Goal: Task Accomplishment & Management: Use online tool/utility

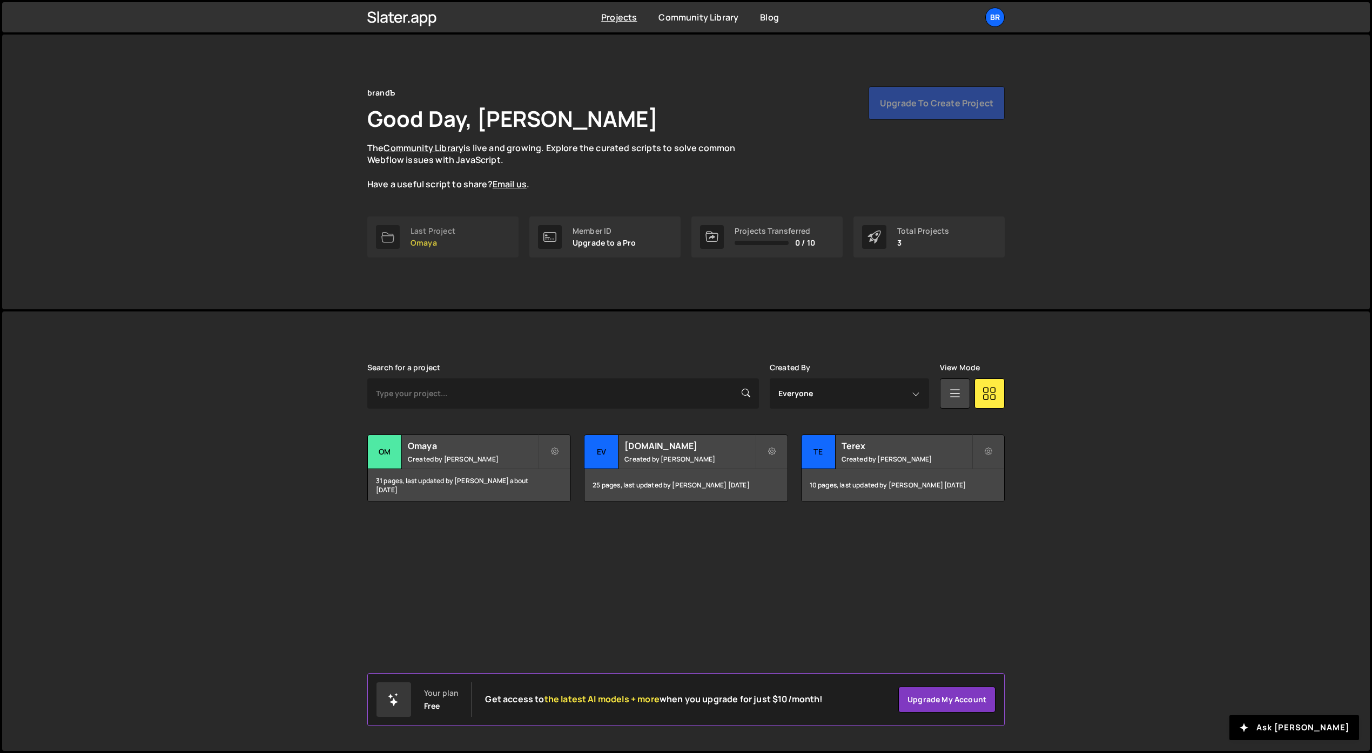
click at [447, 243] on p "Omaya" at bounding box center [432, 243] width 45 height 9
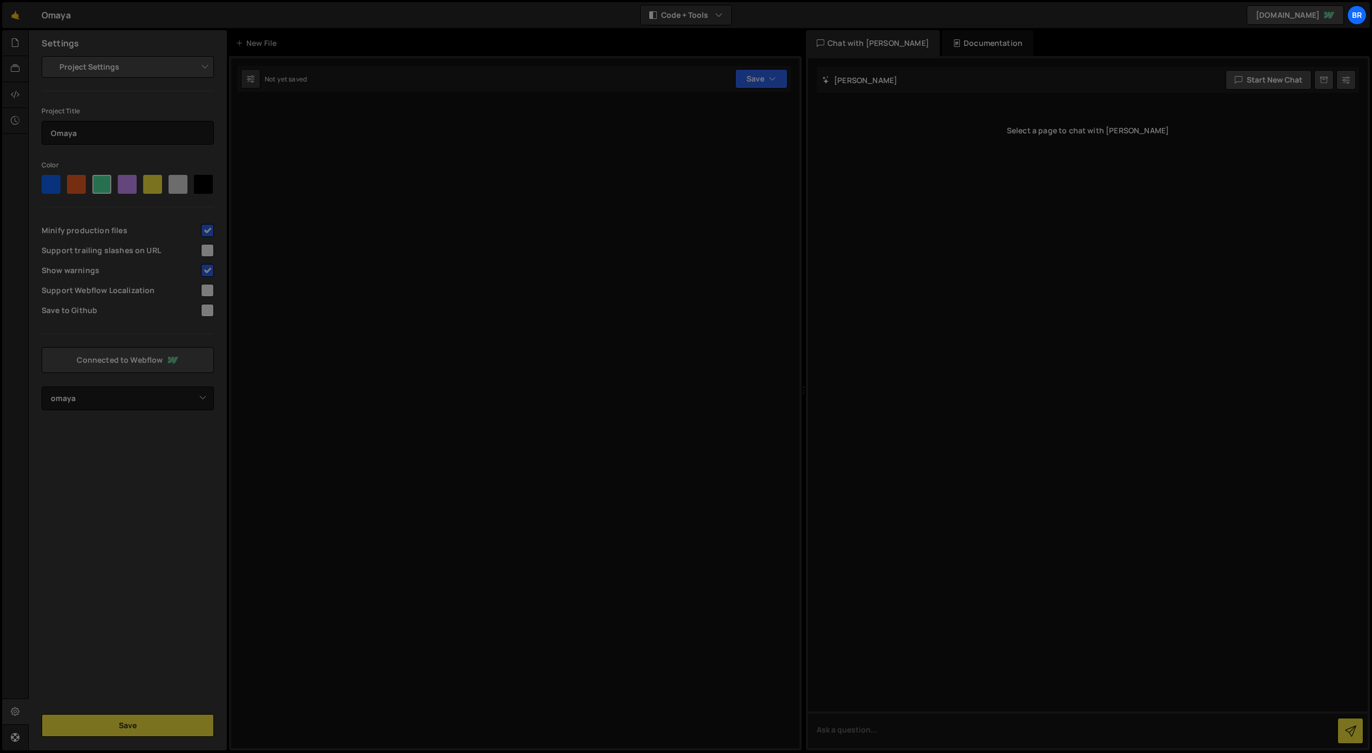
select select "685a8185af94af38590f5c06"
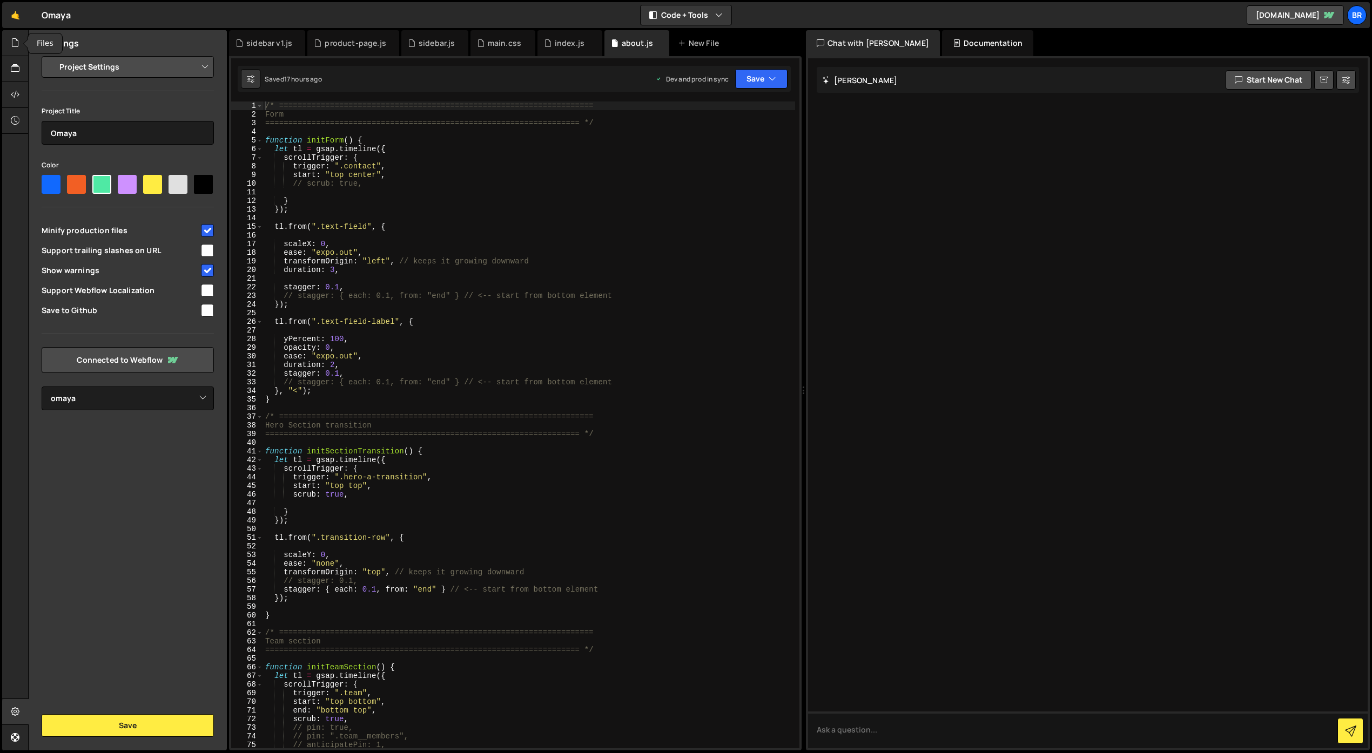
drag, startPoint x: 12, startPoint y: 39, endPoint x: 0, endPoint y: 45, distance: 13.3
click at [12, 39] on icon at bounding box center [15, 43] width 9 height 12
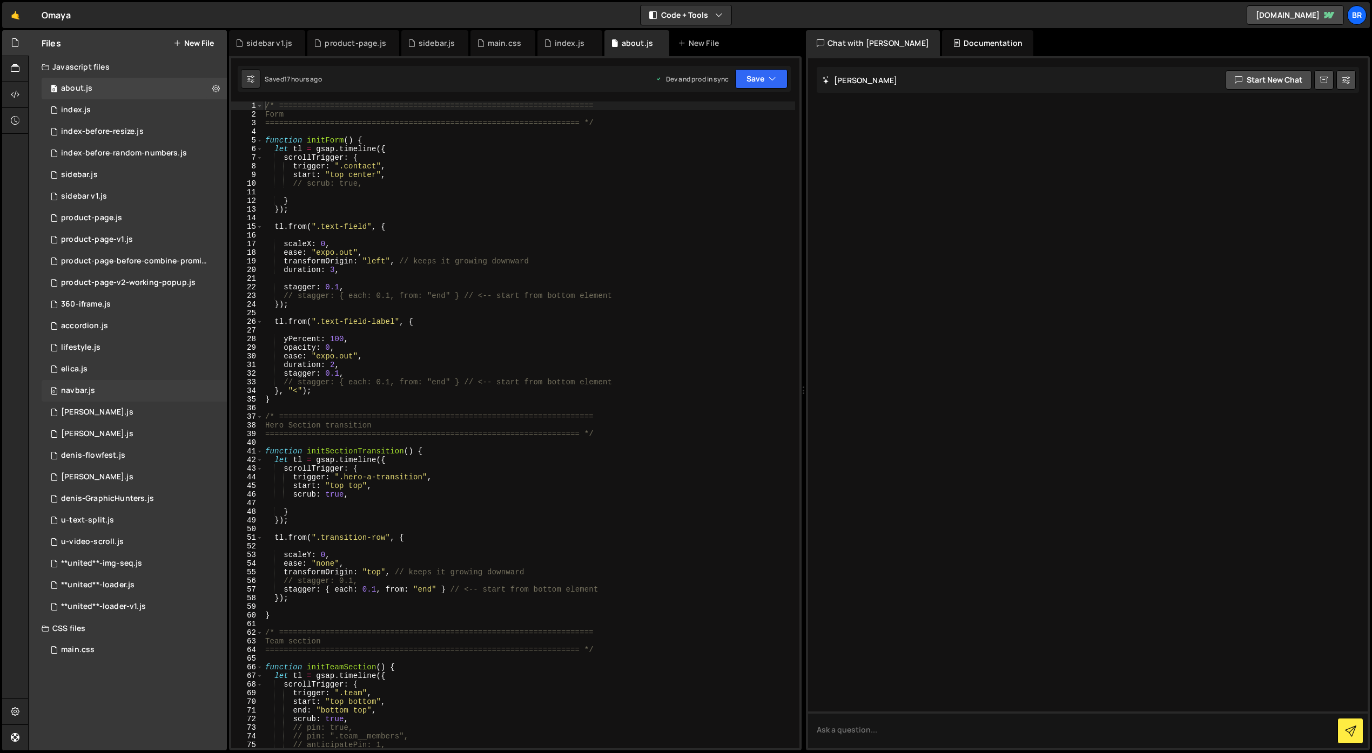
click at [109, 386] on div "0 navbar.js 0" at bounding box center [134, 391] width 185 height 22
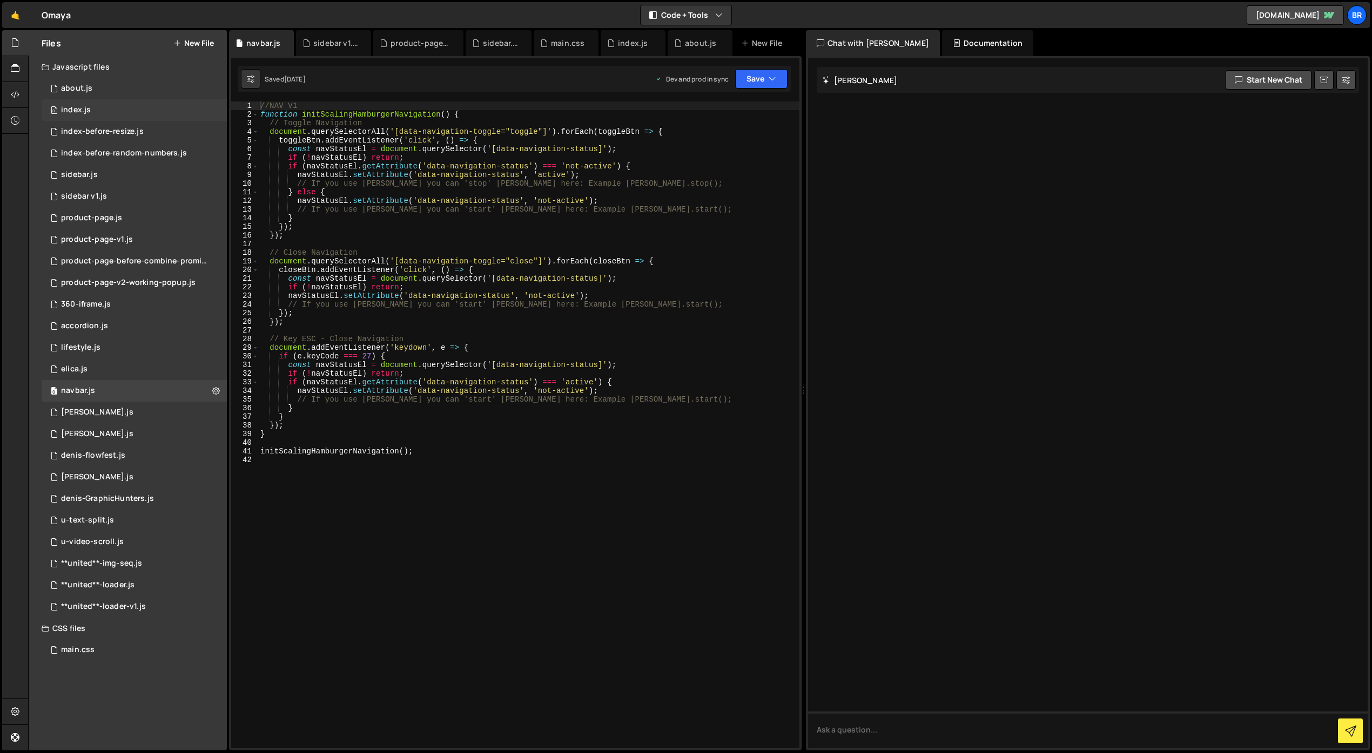
click at [117, 105] on div "0 index.js 0" at bounding box center [134, 110] width 185 height 22
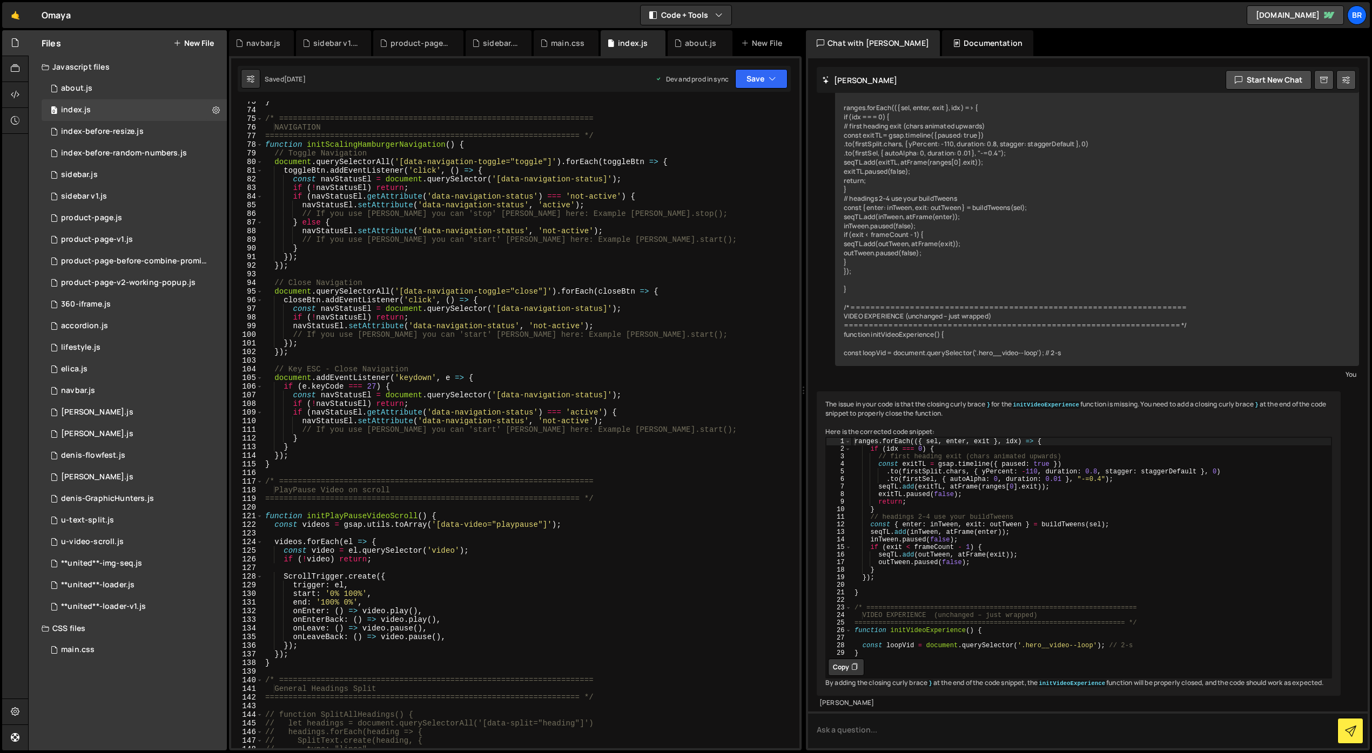
scroll to position [627, 0]
click at [108, 388] on div "0 navbar.js 0" at bounding box center [134, 391] width 185 height 22
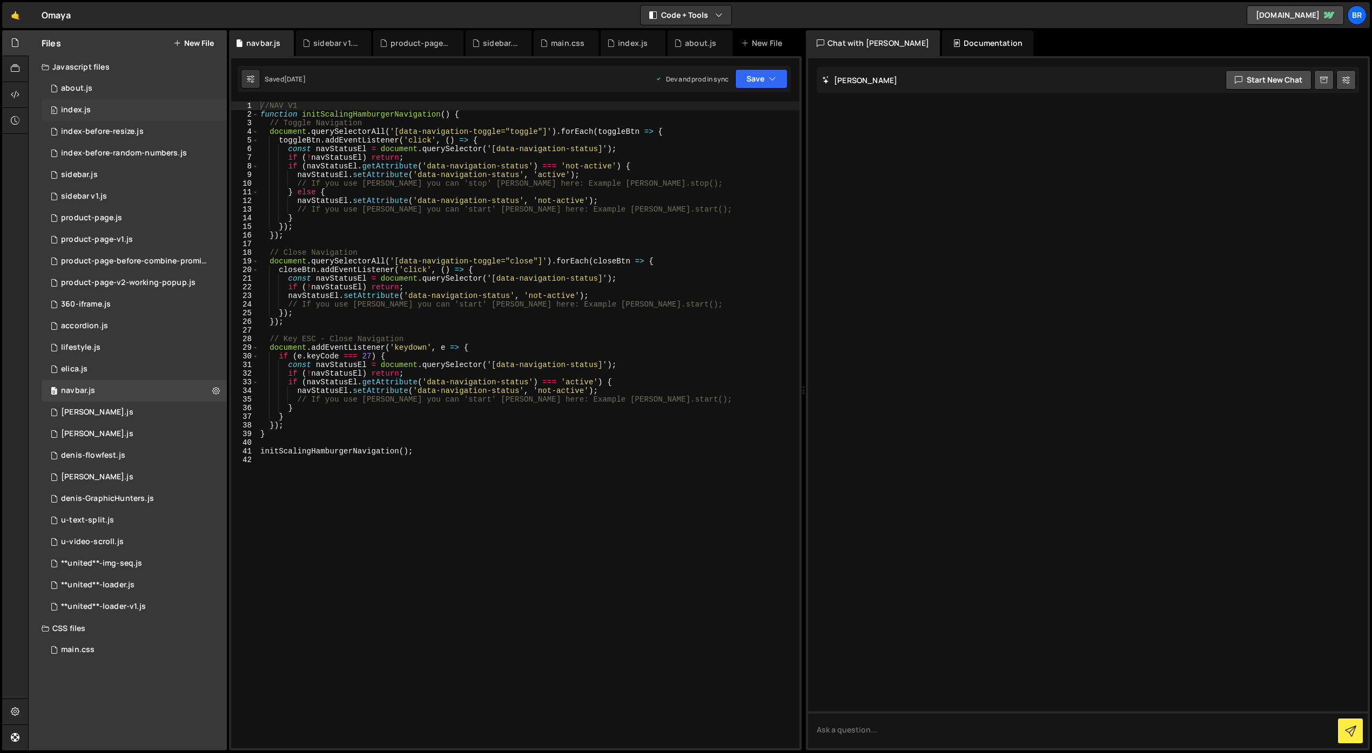
click at [113, 114] on div "0 index.js 0" at bounding box center [134, 110] width 185 height 22
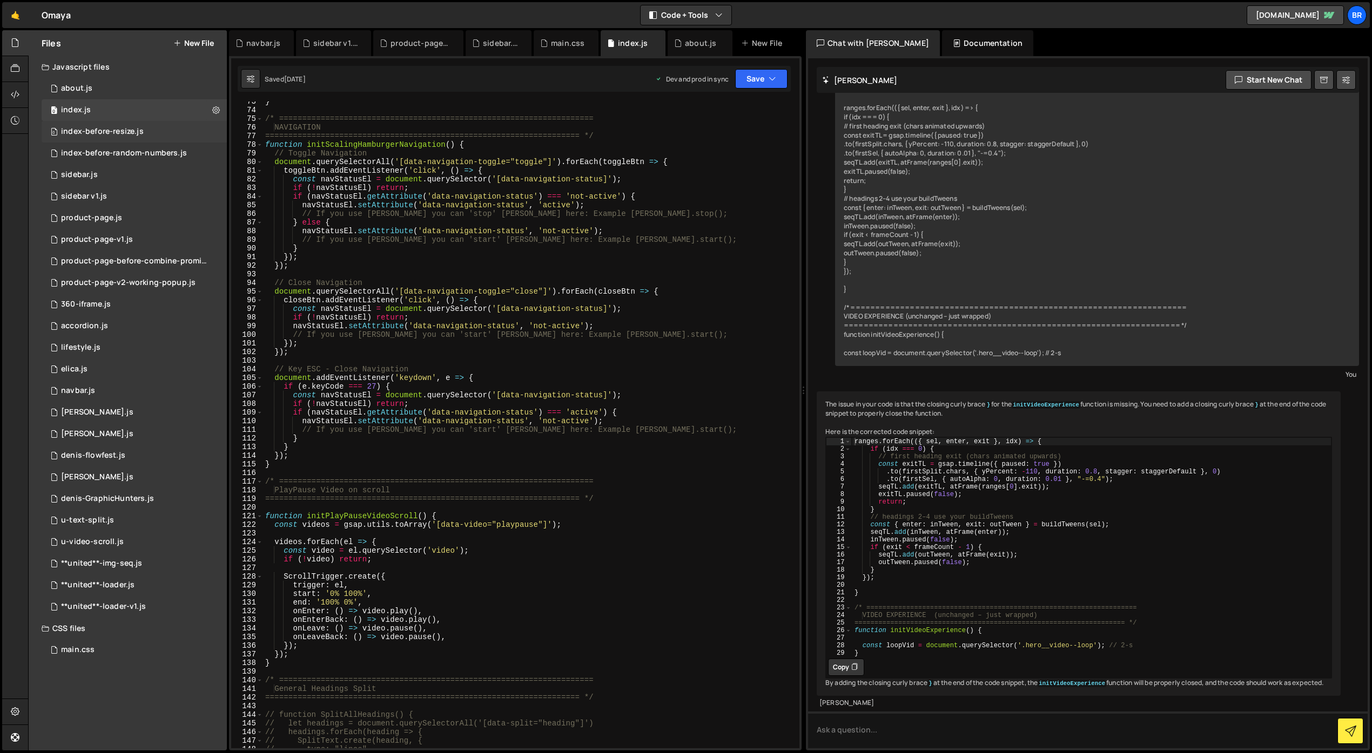
scroll to position [415, 0]
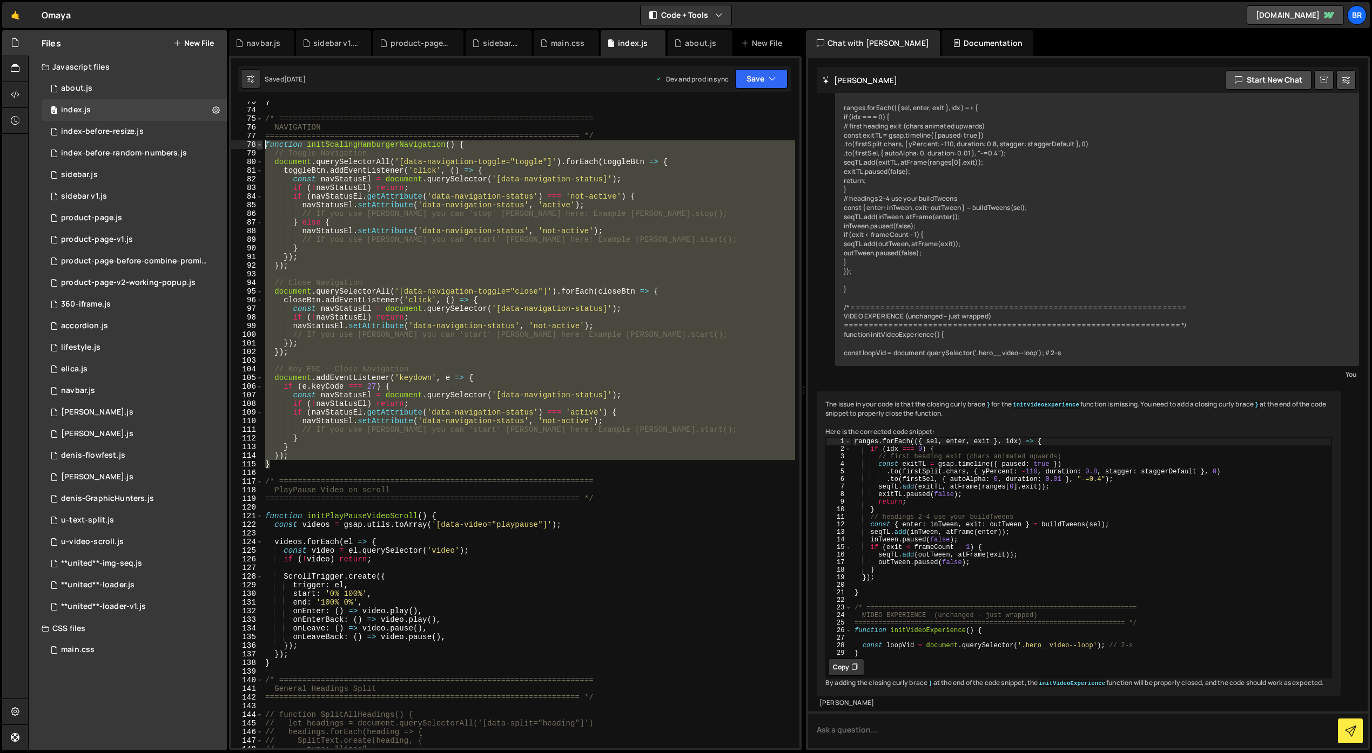
drag, startPoint x: 278, startPoint y: 465, endPoint x: 260, endPoint y: 143, distance: 322.4
click at [260, 143] on div "} 73 74 75 76 77 78 79 80 81 82 83 84 85 86 87 88 89 90 91 92 93 94 95 96 97 98…" at bounding box center [515, 425] width 568 height 647
type textarea "function initScalingHamburgerNavigation() { // Toggle Navigation"
click at [126, 212] on div "0 product-page.js 0" at bounding box center [134, 218] width 185 height 22
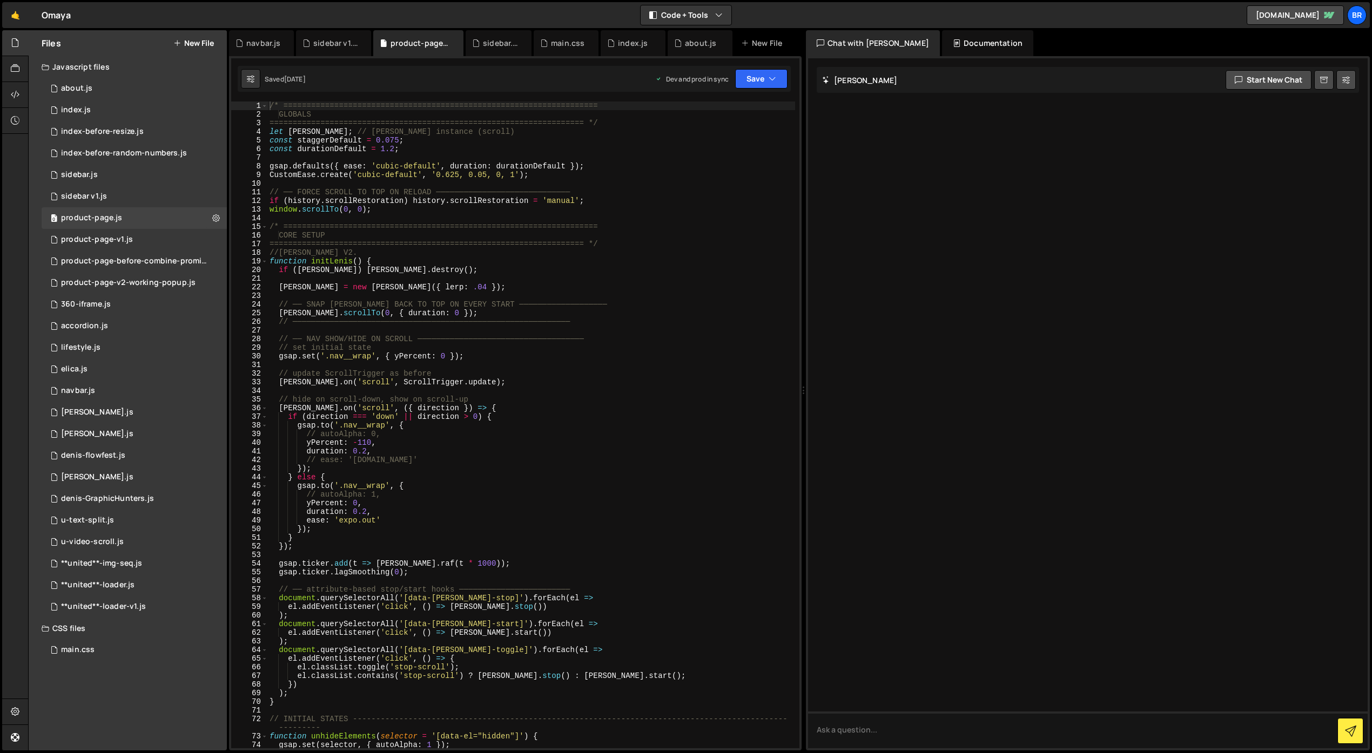
type textarea "// autoAlpha: 0,"
click at [527, 434] on div "/* ==================================================================== GLOBALS…" at bounding box center [531, 434] width 528 height 664
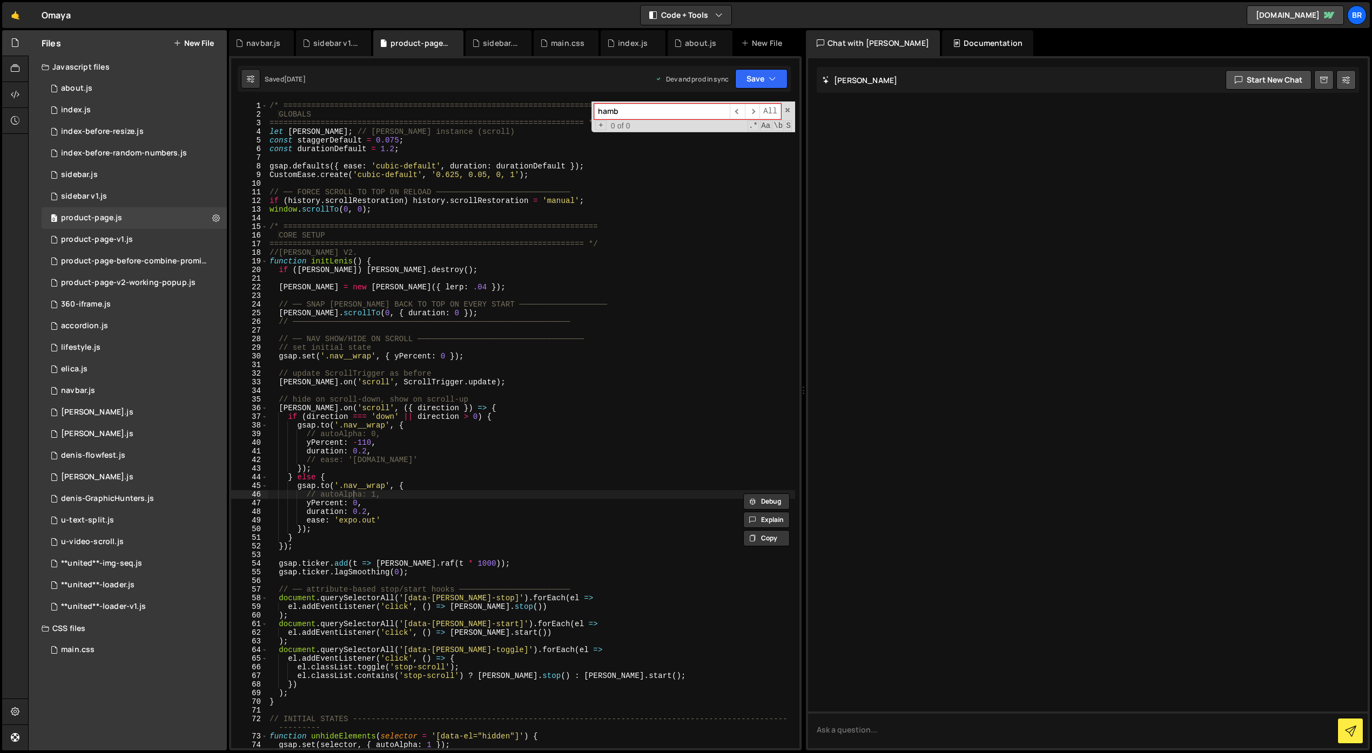
type input "hambu"
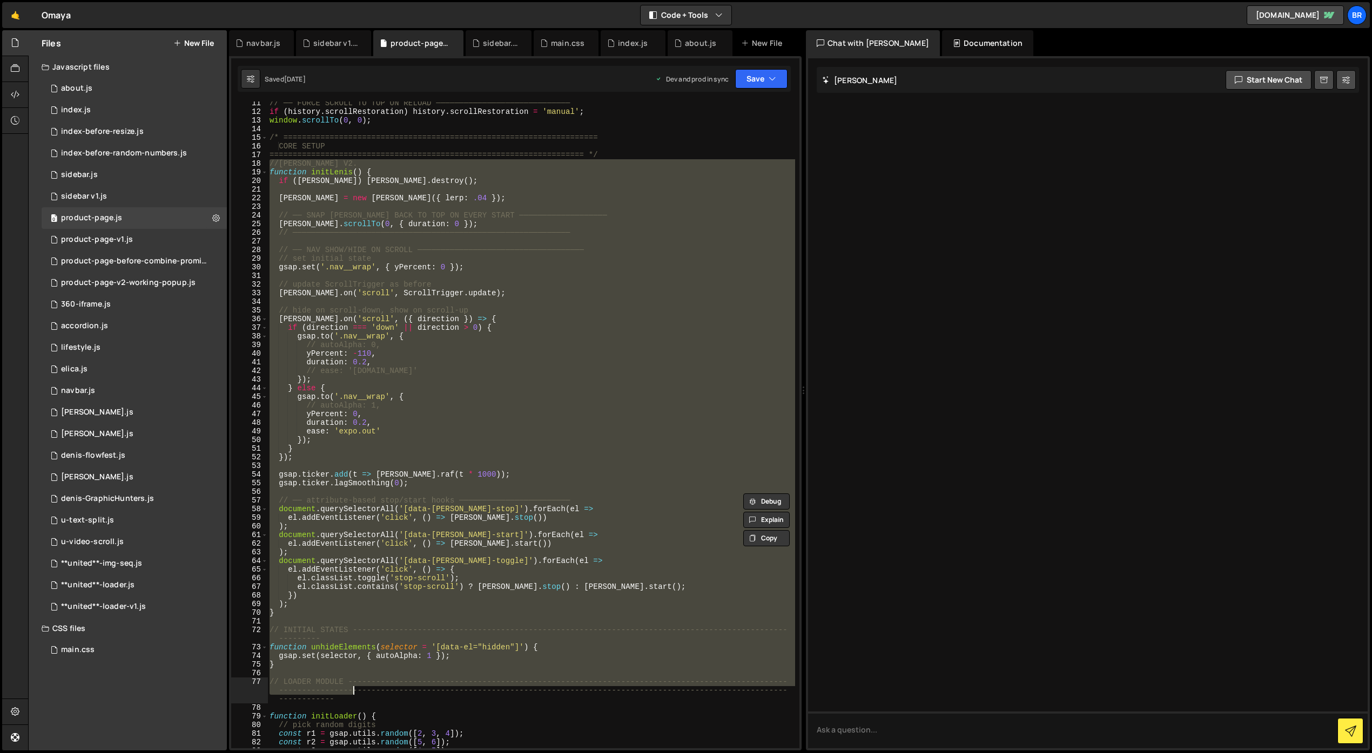
scroll to position [89, 0]
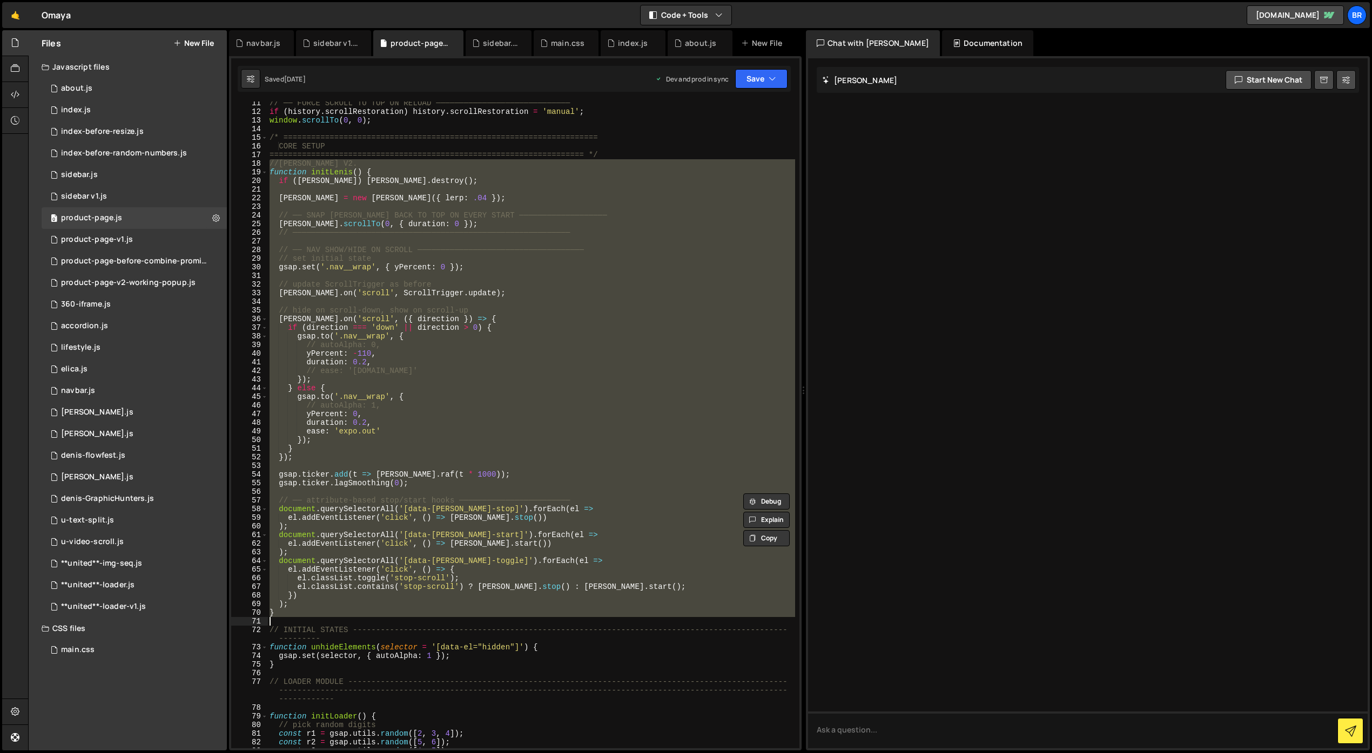
drag, startPoint x: 268, startPoint y: 253, endPoint x: 351, endPoint y: 618, distance: 374.9
click at [351, 618] on div "// ── FORCE SCROLL TO TOP ON RELOAD ───────────────────────────── if ( history …" at bounding box center [531, 431] width 528 height 664
type textarea "}"
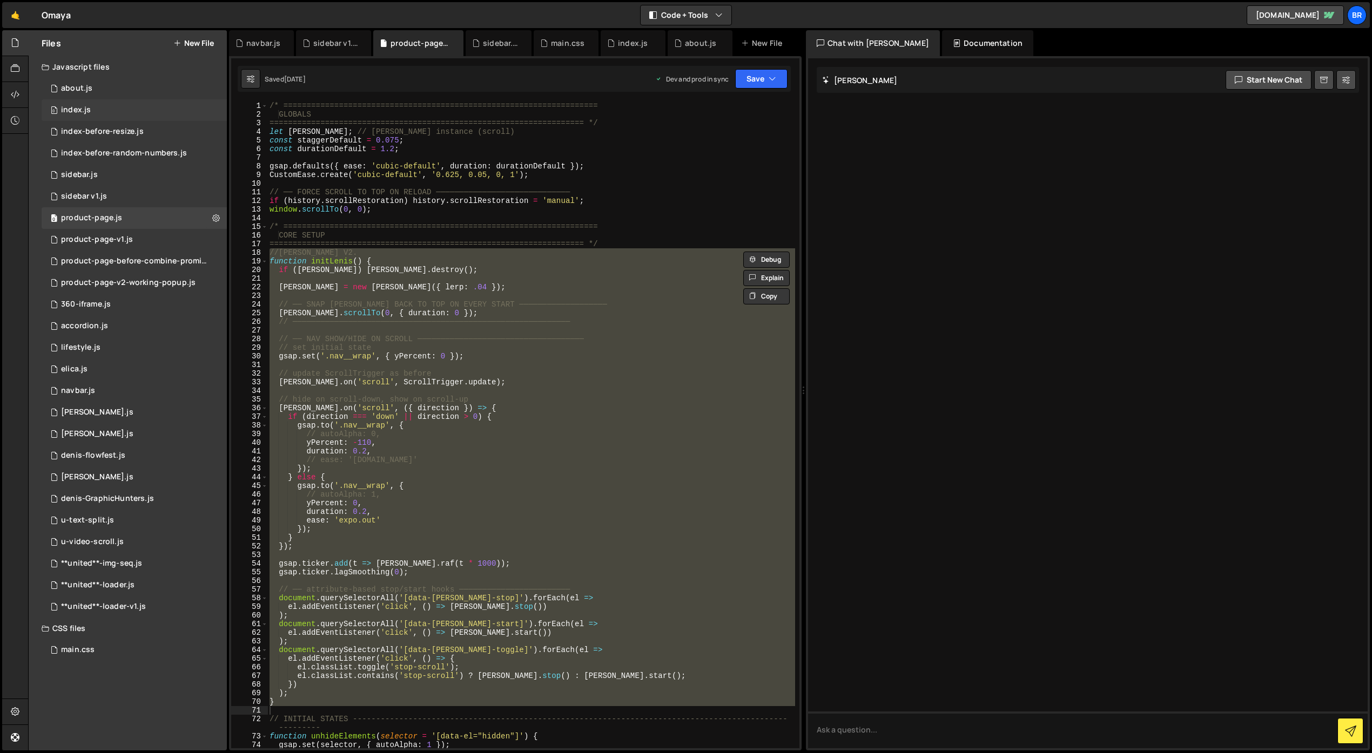
click at [88, 104] on div "0 index.js 0" at bounding box center [134, 110] width 185 height 22
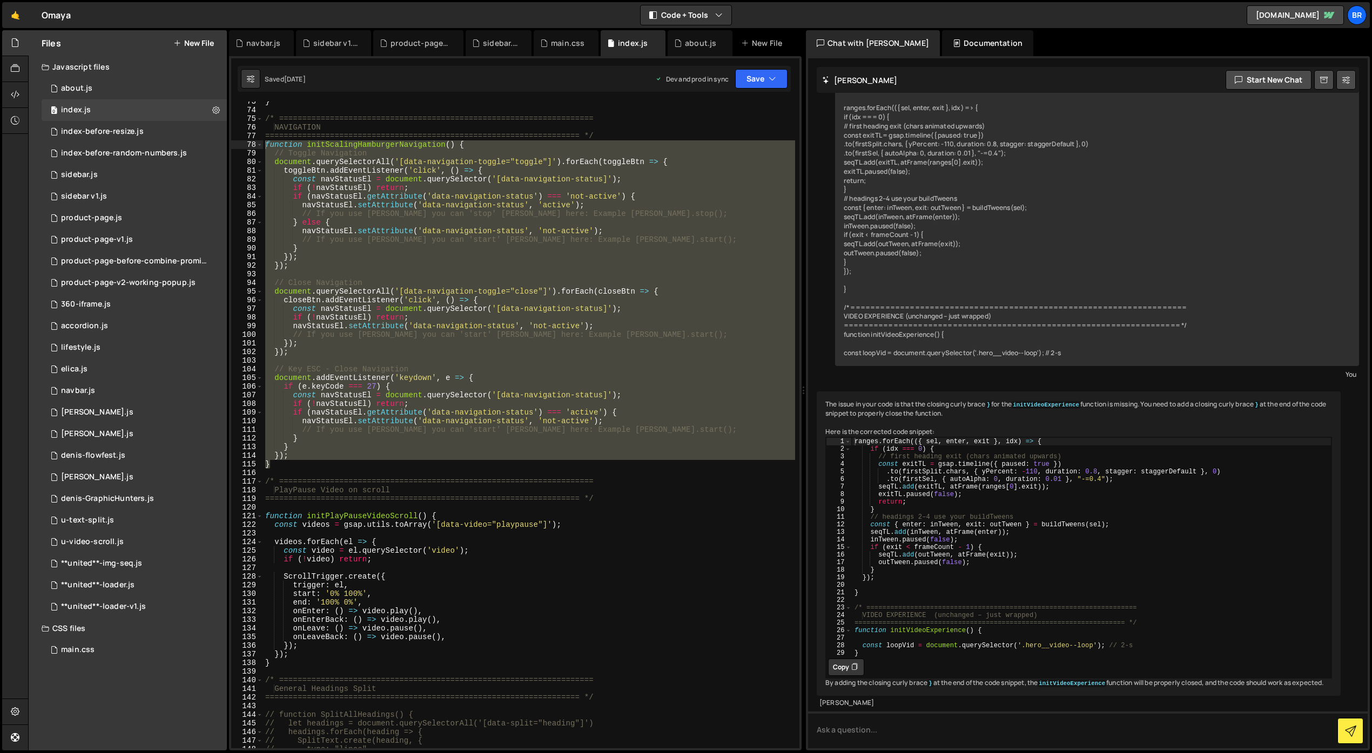
scroll to position [415, 0]
click at [379, 358] on div "} /* ==================================================================== NAVIG…" at bounding box center [529, 425] width 532 height 647
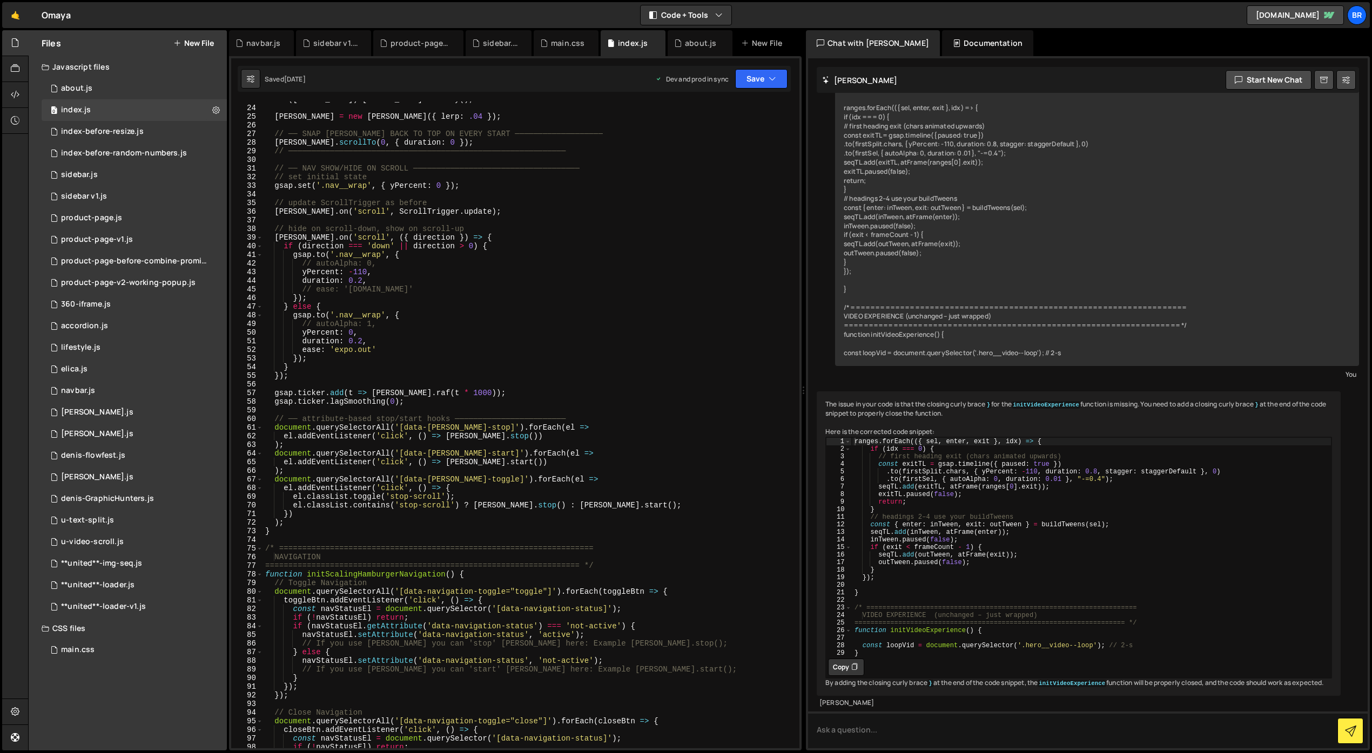
scroll to position [0, 0]
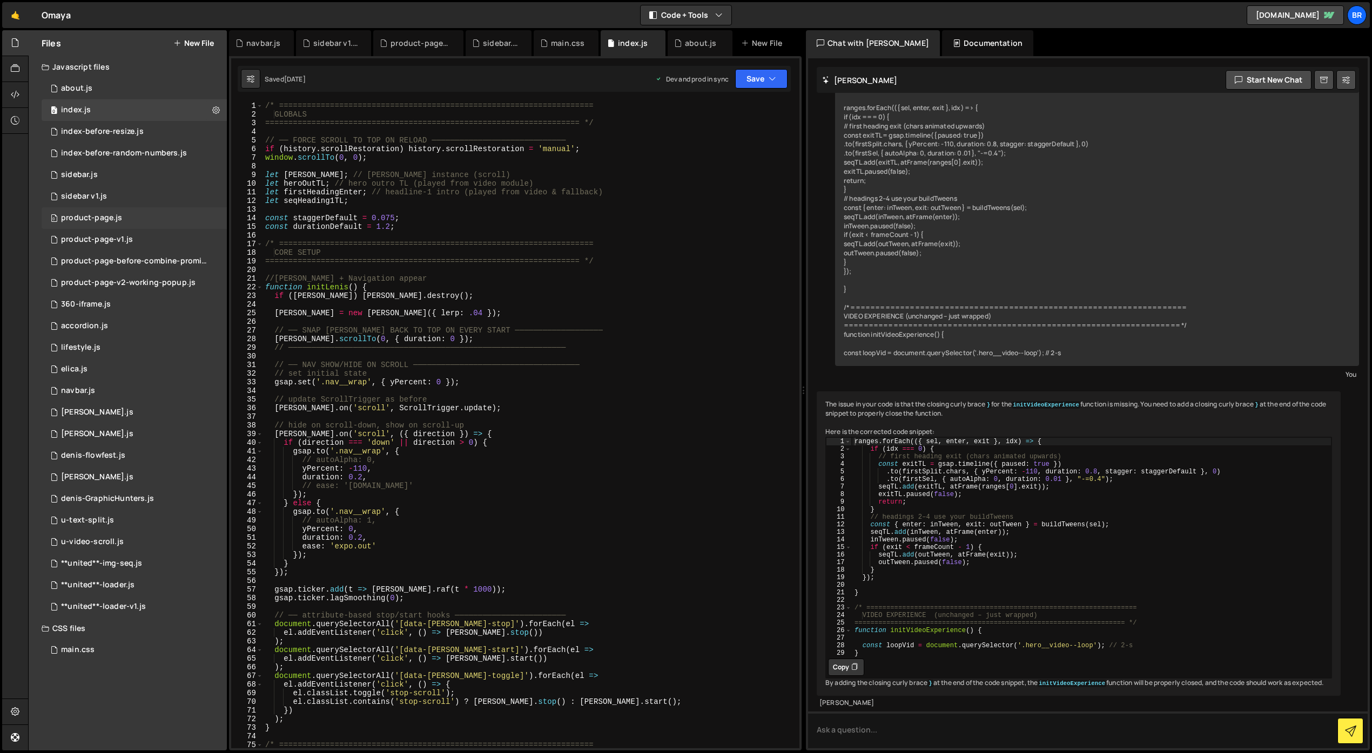
click at [132, 218] on div "0 product-page.js 0" at bounding box center [134, 218] width 185 height 22
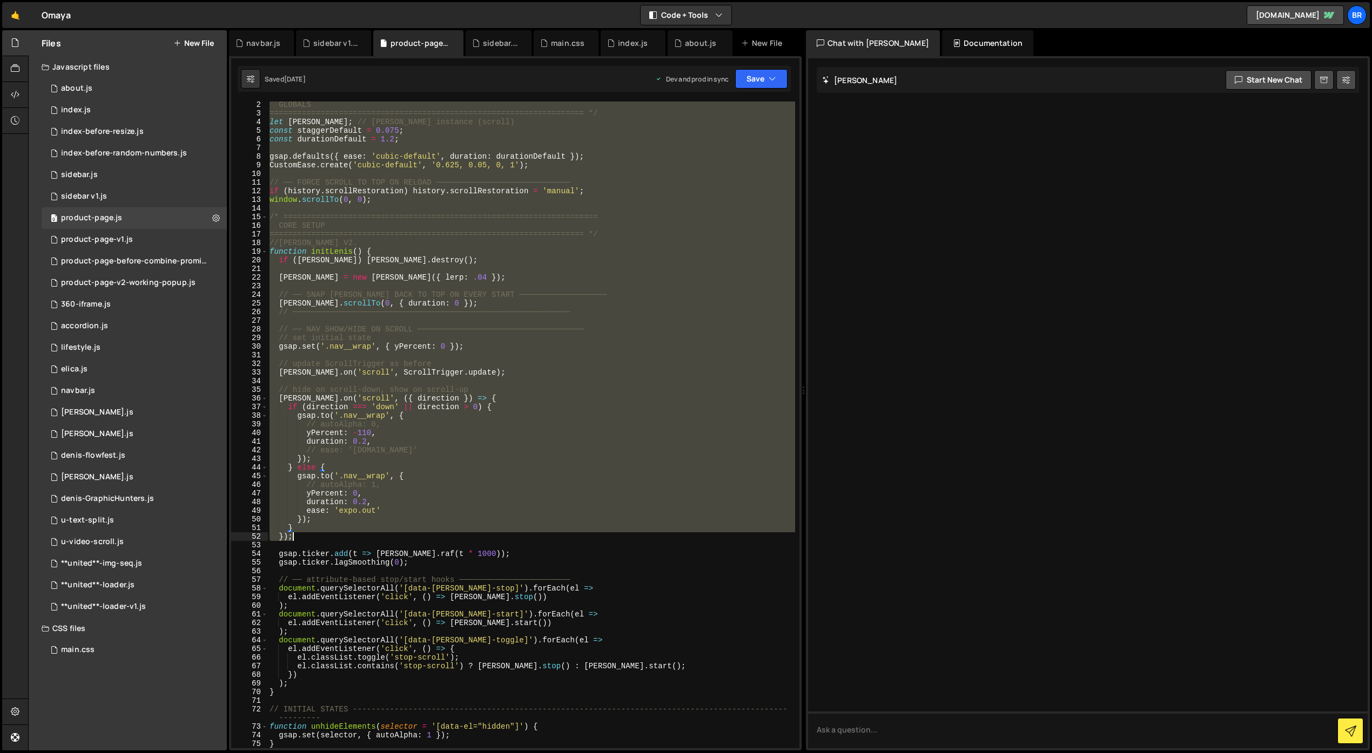
scroll to position [25, 0]
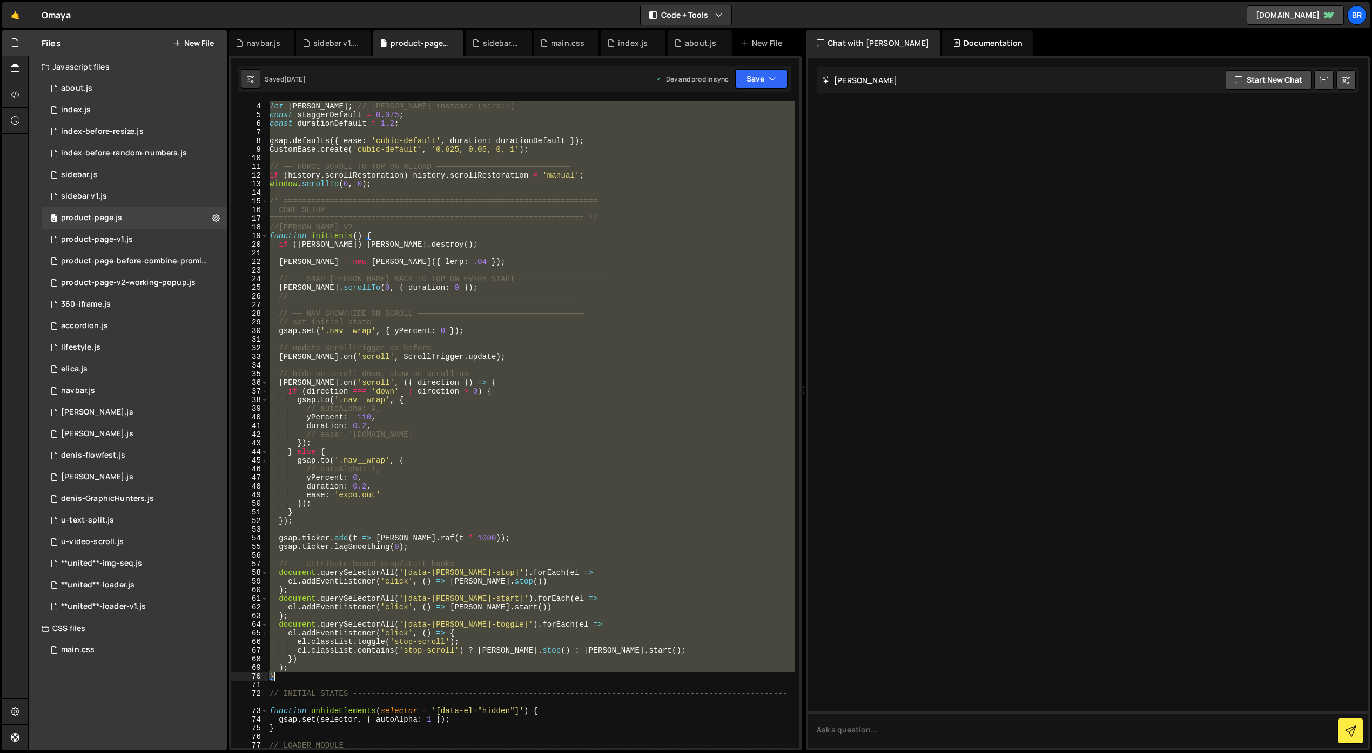
drag, startPoint x: 270, startPoint y: 104, endPoint x: 495, endPoint y: 676, distance: 614.4
click at [495, 676] on div "==================================================================== */ let [PE…" at bounding box center [531, 434] width 528 height 682
click at [615, 484] on div "==================================================================== */ let [PE…" at bounding box center [531, 425] width 528 height 647
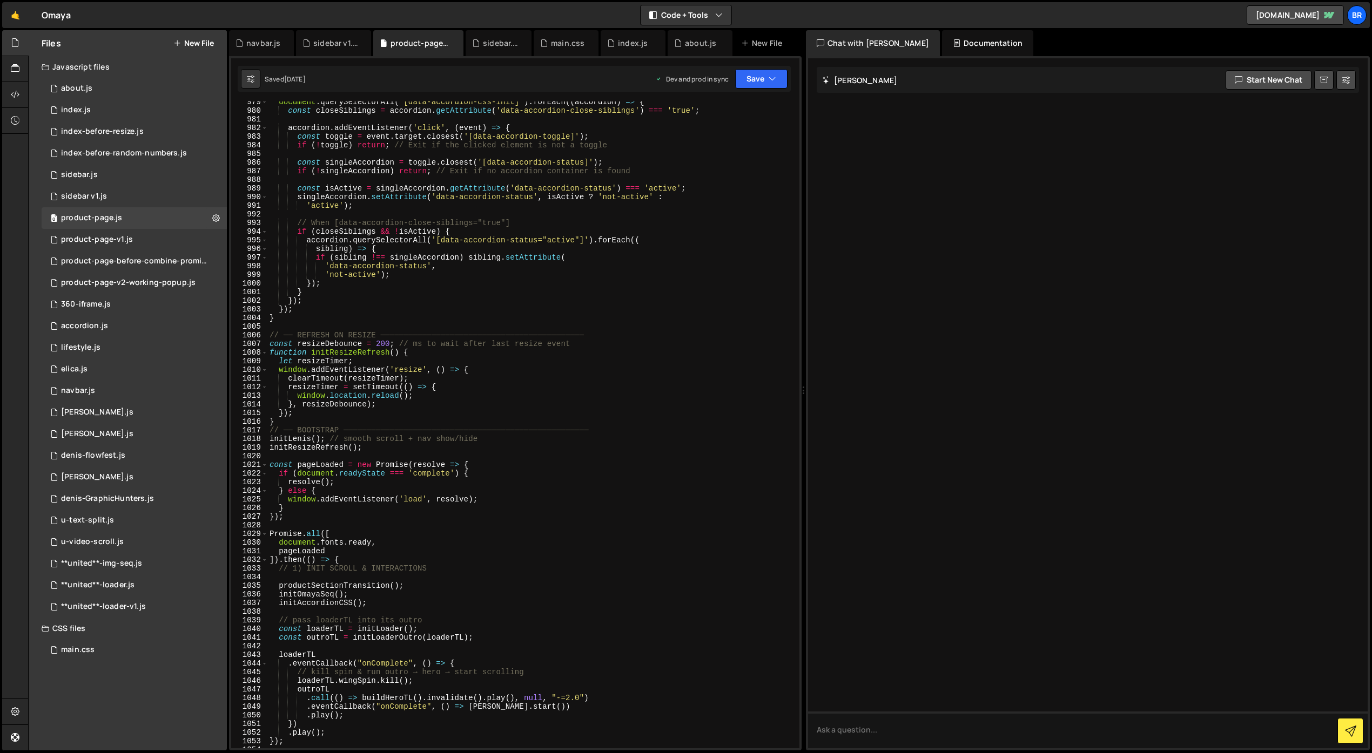
scroll to position [8467, 0]
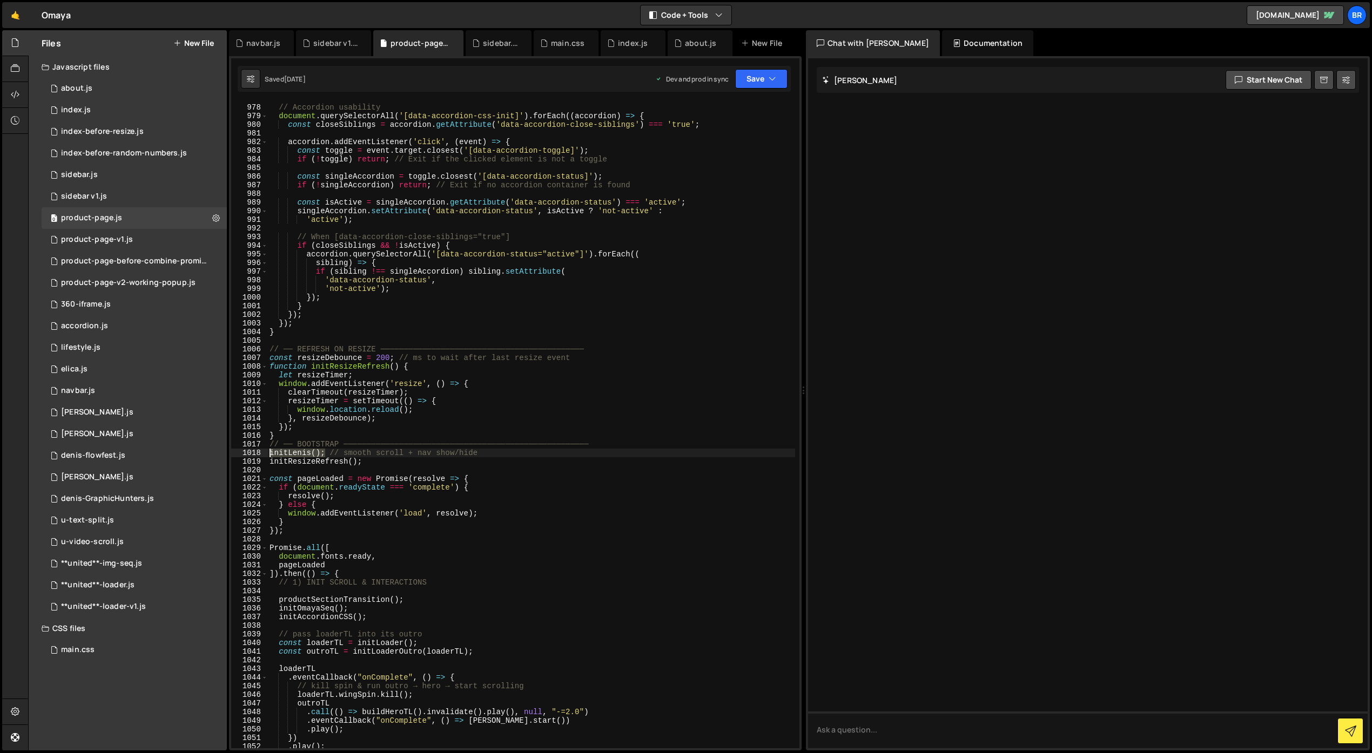
drag, startPoint x: 326, startPoint y: 453, endPoint x: 257, endPoint y: 455, distance: 69.2
click at [257, 455] on div "duration: 0.2, 977 978 979 980 981 982 983 984 985 986 987 988 989 990 991 992 …" at bounding box center [515, 425] width 568 height 647
type textarea "initLenis(); // smooth scroll + nav show/hide"
click at [112, 645] on div "main.css 0" at bounding box center [134, 650] width 185 height 22
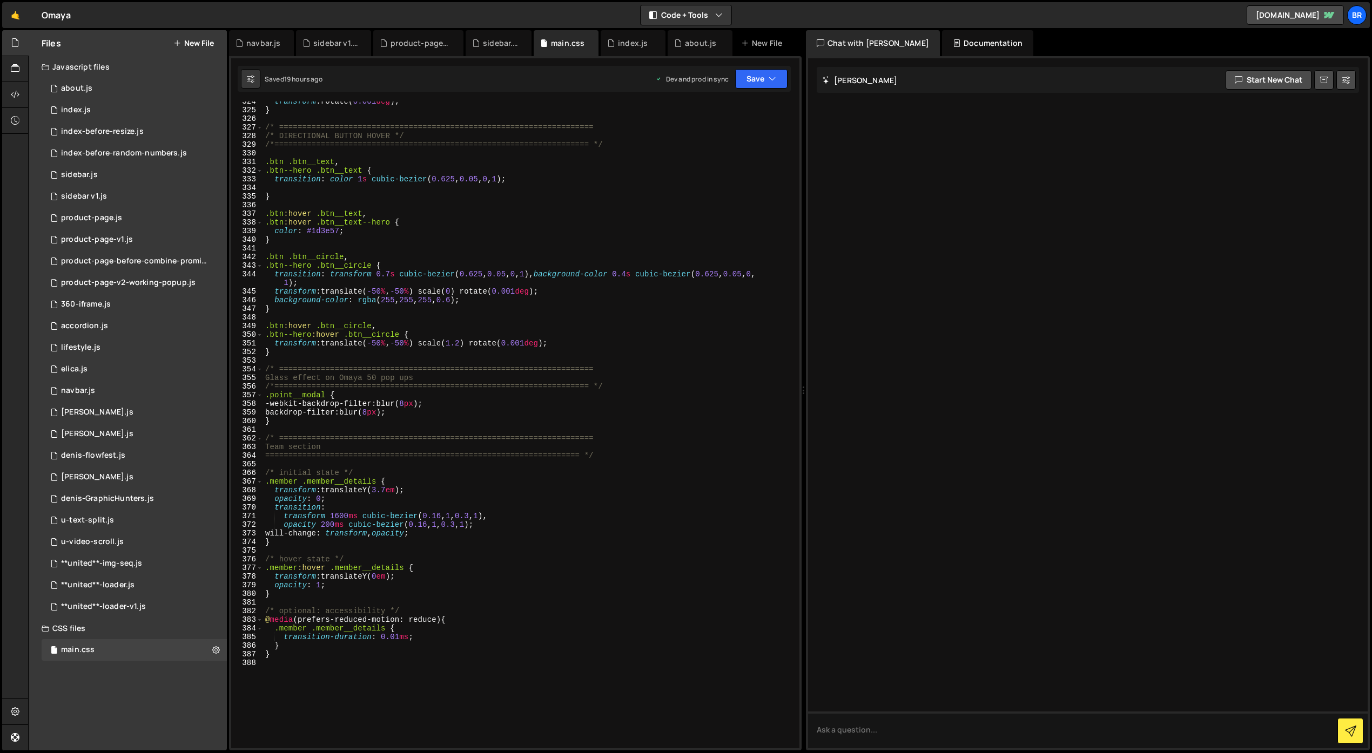
scroll to position [2821, 0]
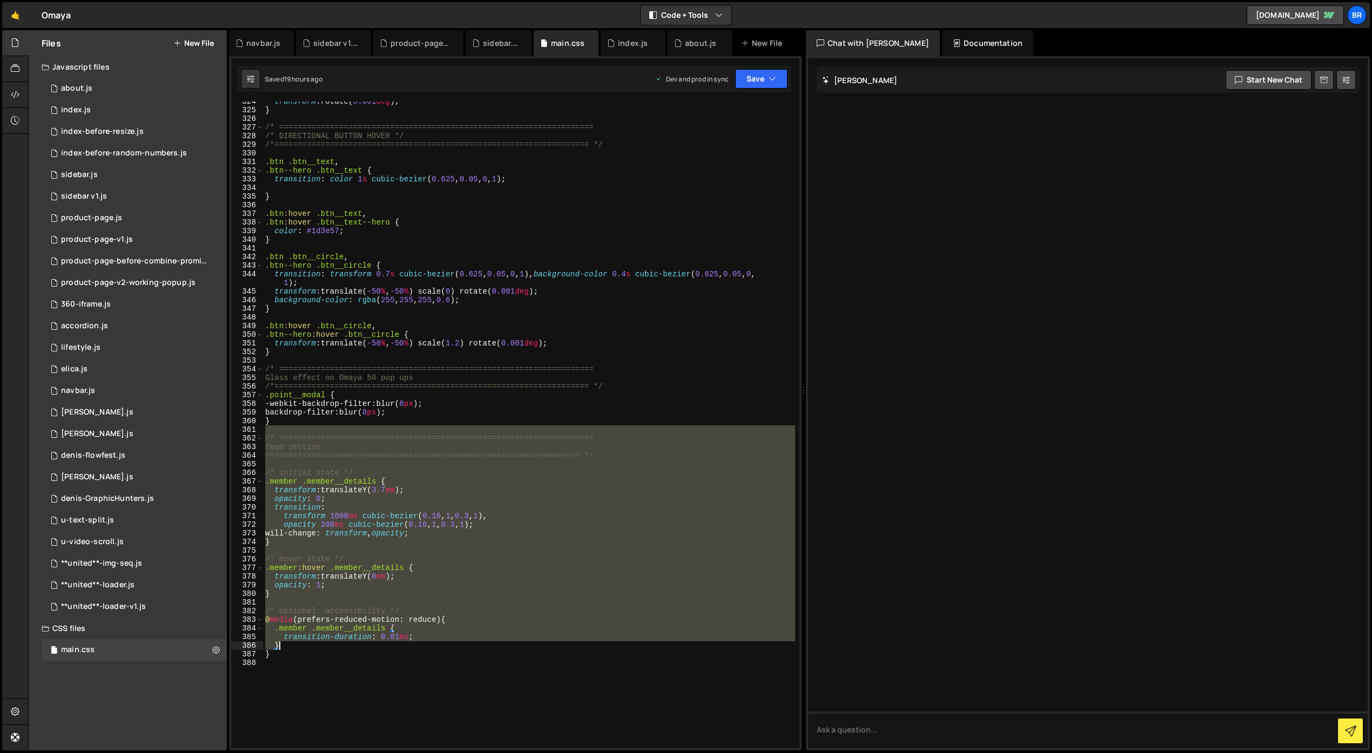
drag, startPoint x: 265, startPoint y: 432, endPoint x: 433, endPoint y: 643, distance: 269.7
click at [433, 643] on div "transform : rotate( 0.001 deg ) ; } /* ========================================…" at bounding box center [529, 429] width 532 height 664
type textarea "transform 1600ms cubic-bezier(0.16, 1, 0.3, 1),"
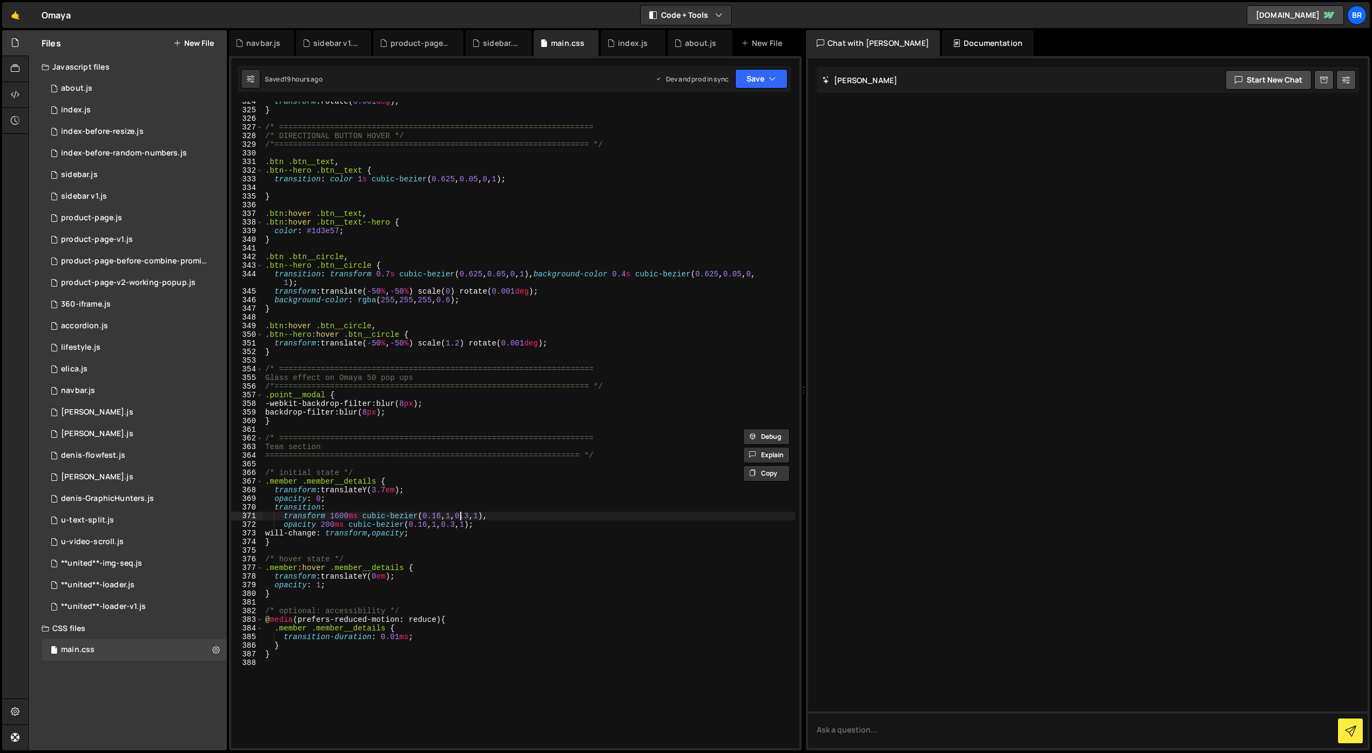
click at [460, 519] on div "transform : rotate( 0.001 deg ) ; } /* ========================================…" at bounding box center [529, 429] width 532 height 664
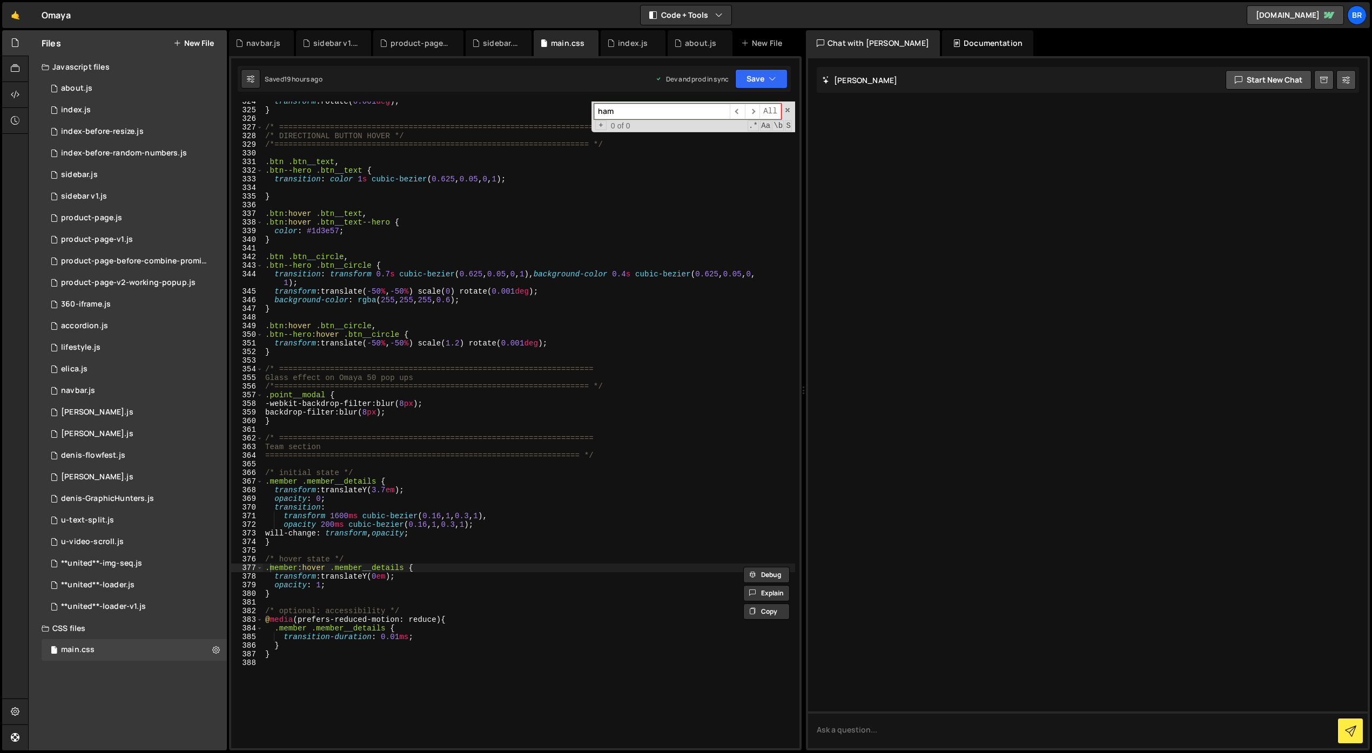
scroll to position [0, 0]
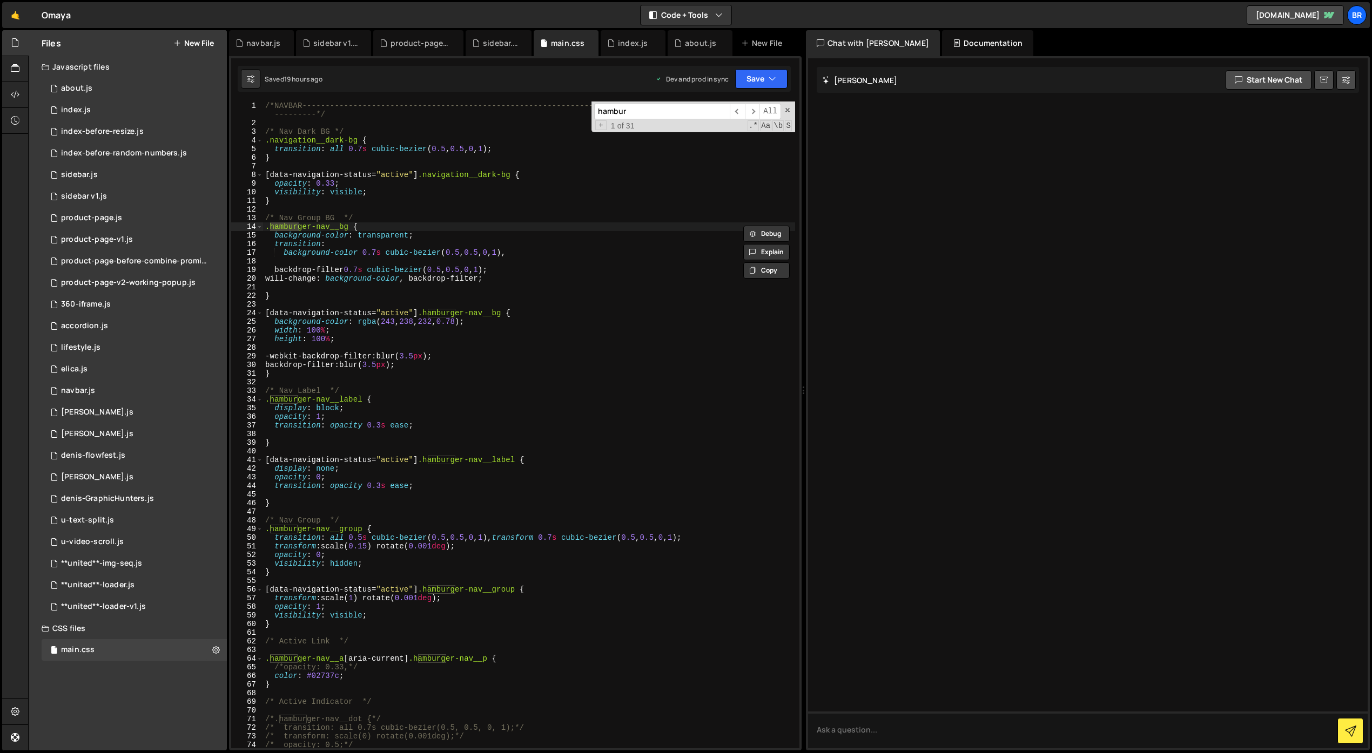
type input "hambur"
click at [479, 254] on div "/*NAVBAR-----------------------------------------------------------------------…" at bounding box center [529, 438] width 532 height 673
click at [370, 131] on div "/*NAVBAR-----------------------------------------------------------------------…" at bounding box center [529, 438] width 532 height 673
click at [371, 114] on div "/*NAVBAR-----------------------------------------------------------------------…" at bounding box center [529, 438] width 532 height 673
type textarea "/*NAVBAR-----------------------------------------------------------------------…"
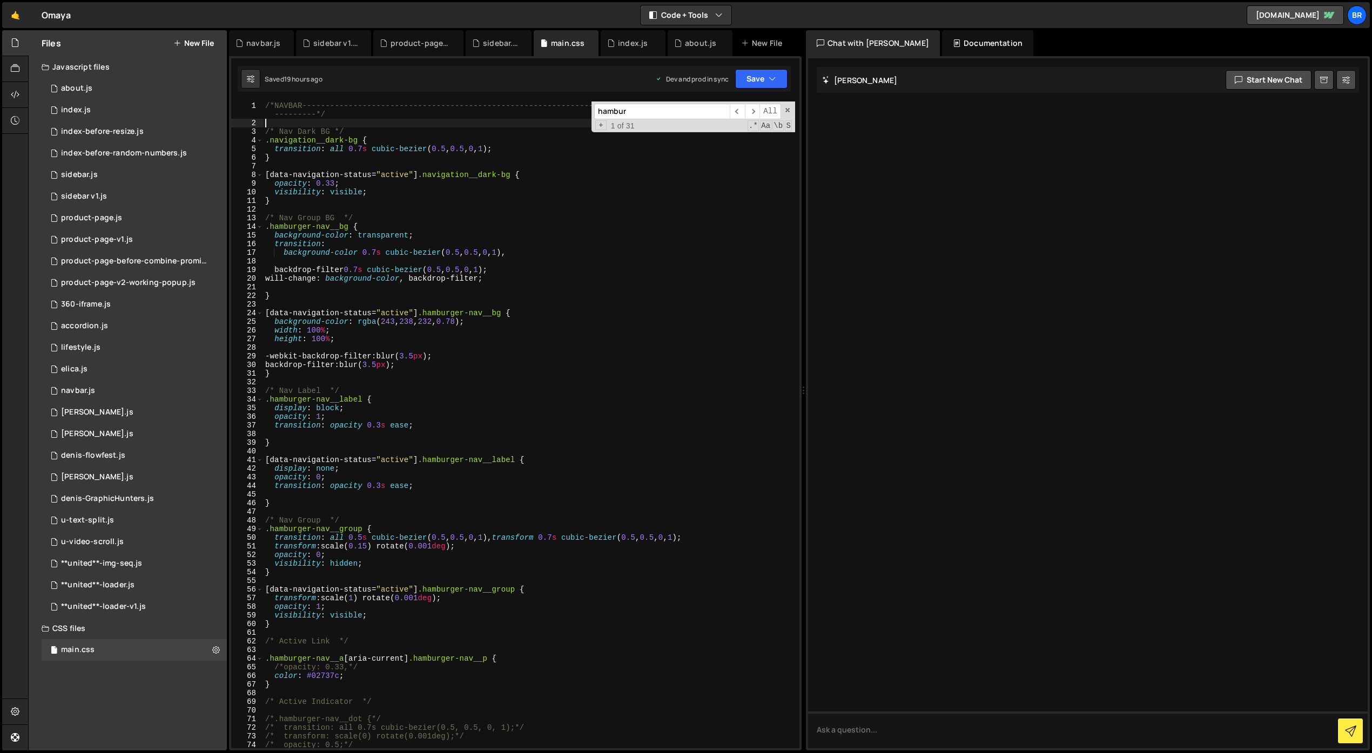
click at [366, 123] on div "/*NAVBAR-----------------------------------------------------------------------…" at bounding box center [529, 438] width 532 height 673
click at [368, 114] on div "/*NAVBAR-----------------------------------------------------------------------…" at bounding box center [529, 438] width 532 height 673
type textarea "/*NAVBAR-----------------------------------------------------------------------…"
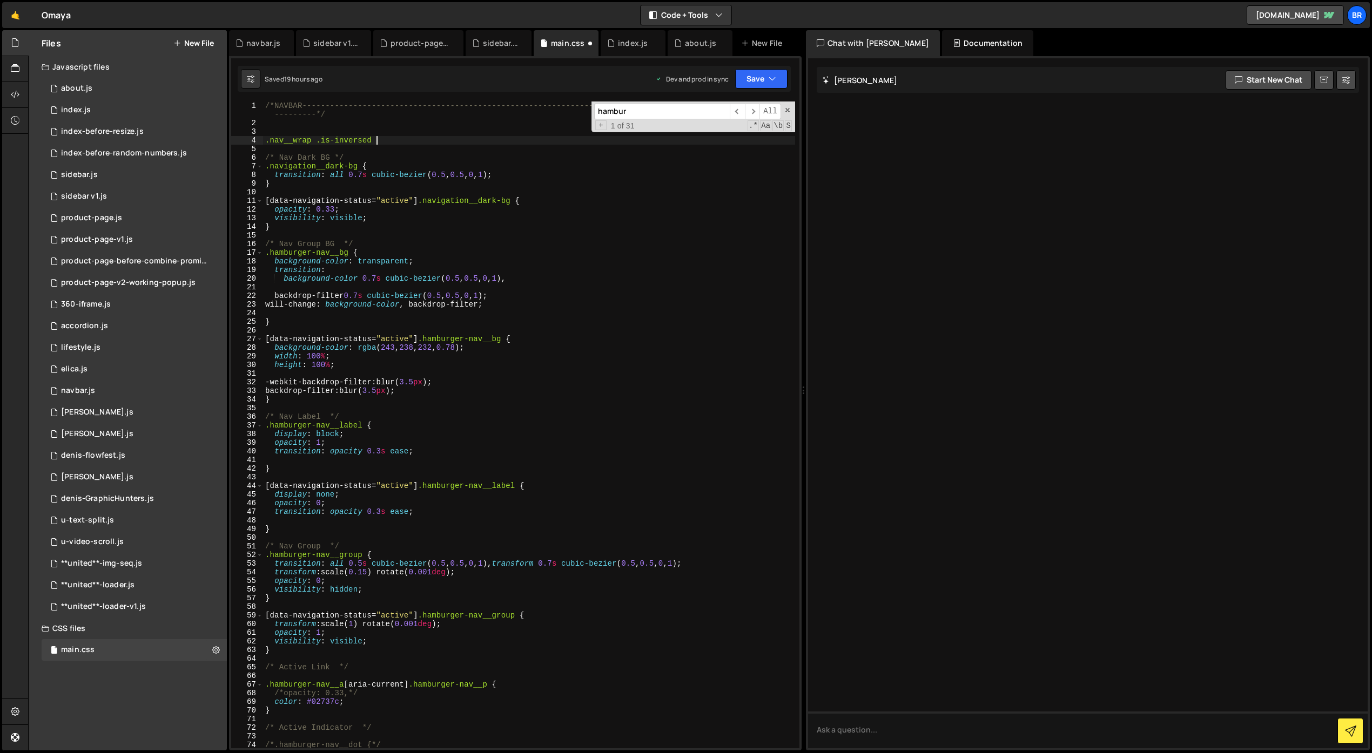
scroll to position [0, 7]
type textarea ".nav__wrap .is-inversed {"
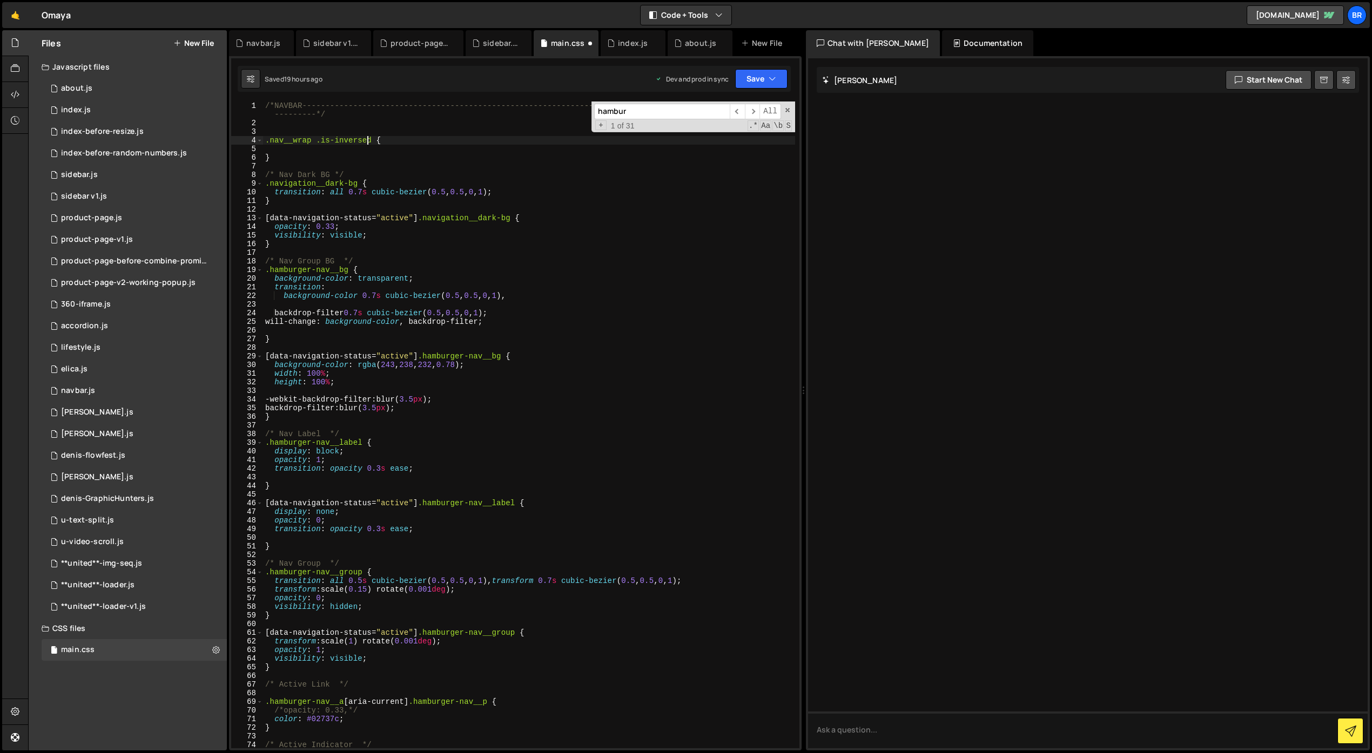
click at [369, 139] on div "/*NAVBAR-----------------------------------------------------------------------…" at bounding box center [529, 438] width 532 height 673
click at [322, 140] on div "/*NAVBAR-----------------------------------------------------------------------…" at bounding box center [529, 438] width 532 height 673
type textarea ".nav__wrap.is-inversed {"
click at [391, 143] on div "/*NAVBAR-----------------------------------------------------------------------…" at bounding box center [529, 438] width 532 height 673
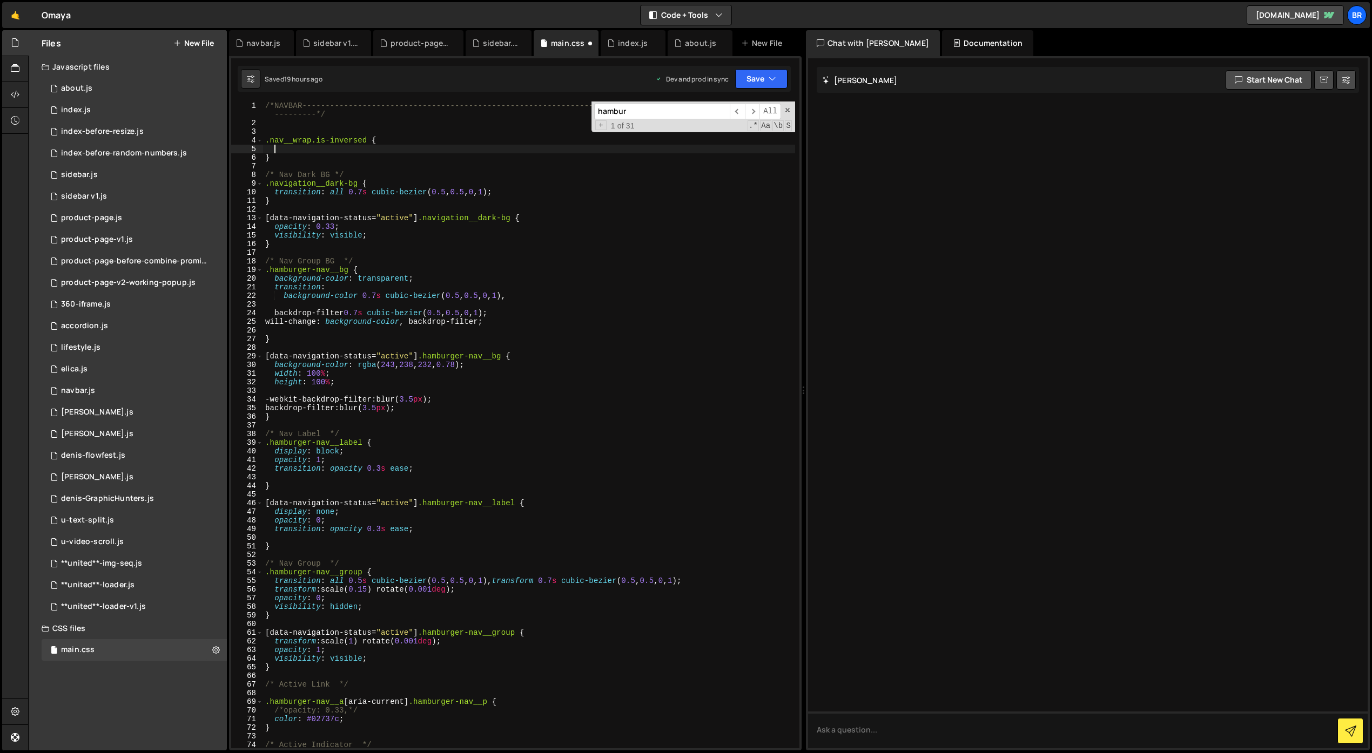
drag, startPoint x: 391, startPoint y: 143, endPoint x: 379, endPoint y: 152, distance: 14.7
click at [379, 152] on div "/*NAVBAR-----------------------------------------------------------------------…" at bounding box center [529, 438] width 532 height 673
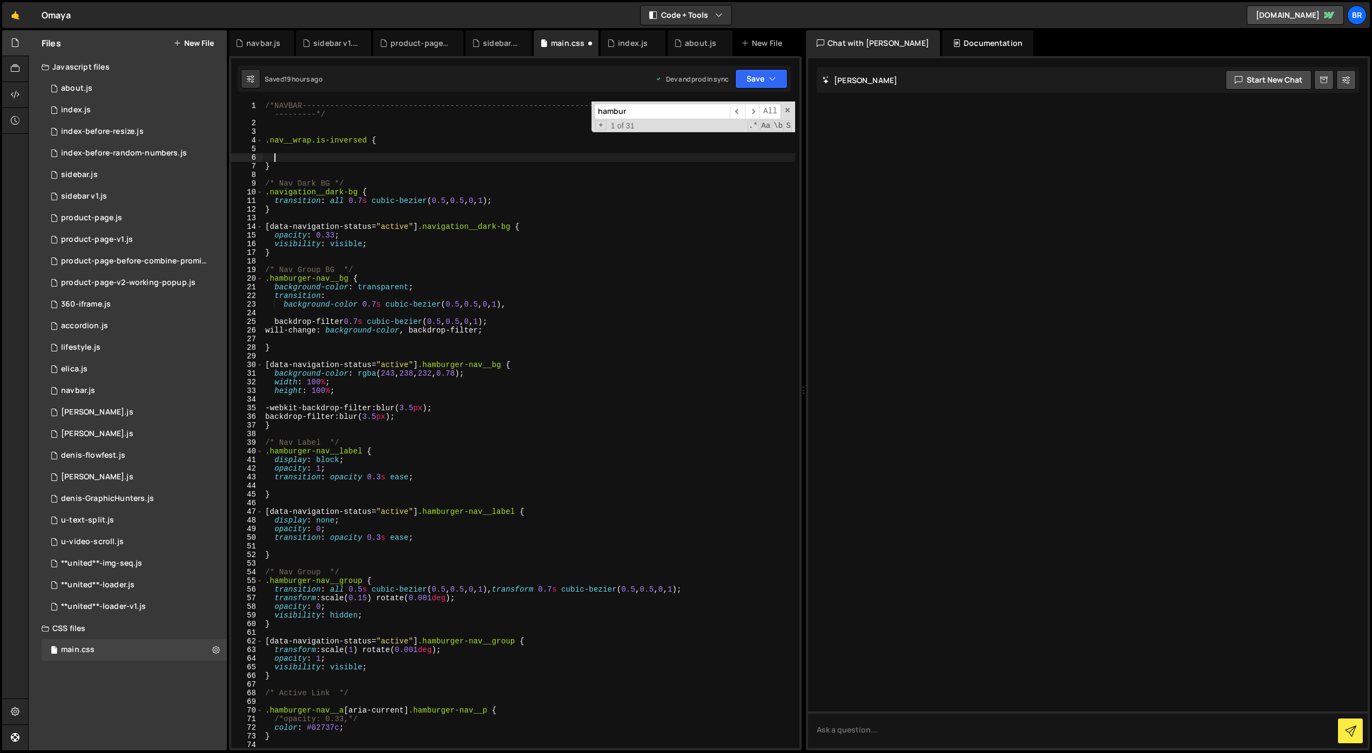
paste textarea
click at [318, 139] on div "/*NAVBAR-----------------------------------------------------------------------…" at bounding box center [529, 438] width 532 height 673
type textarea ".nav__wrap--is-inversed {"
click at [362, 147] on div "/*NAVBAR-----------------------------------------------------------------------…" at bounding box center [529, 438] width 532 height 673
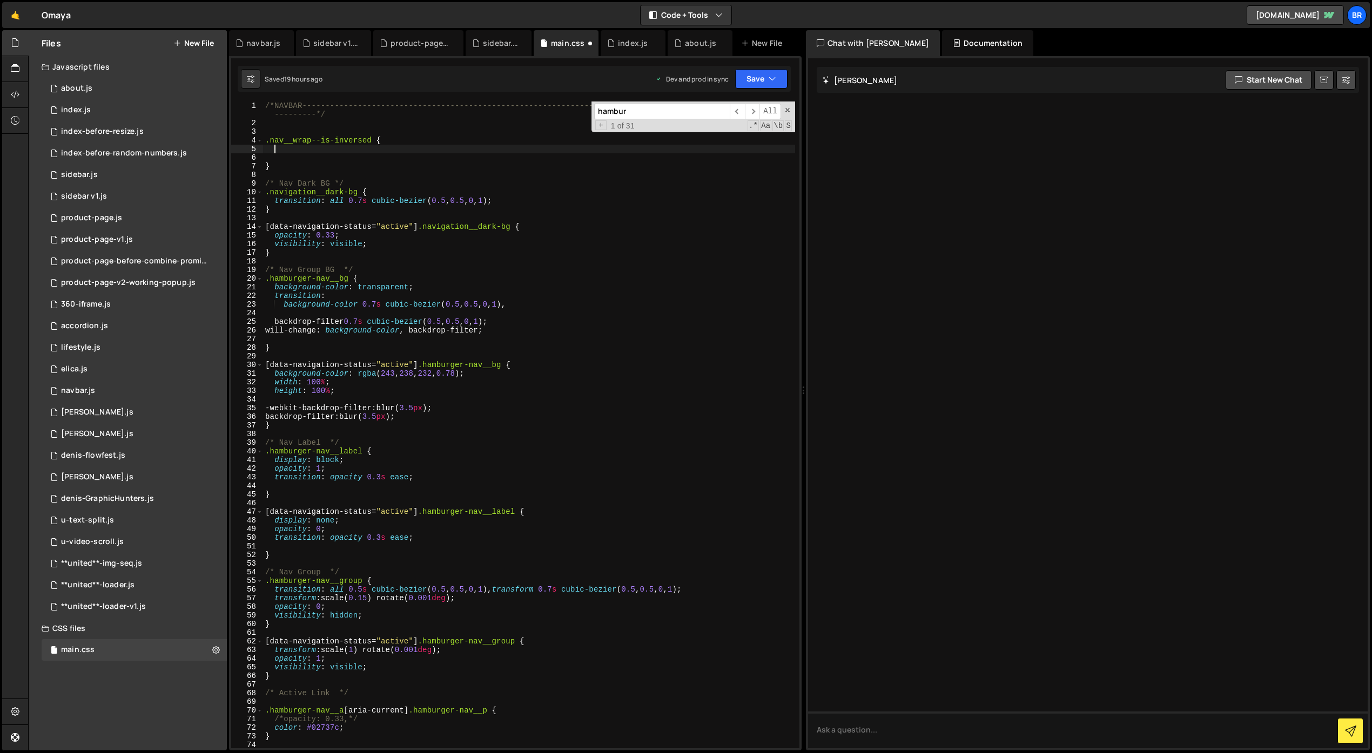
scroll to position [0, 0]
click at [372, 140] on div "/*NAVBAR-----------------------------------------------------------------------…" at bounding box center [529, 438] width 532 height 673
click at [388, 139] on div "/*NAVBAR-----------------------------------------------------------------------…" at bounding box center [529, 438] width 532 height 673
paste textarea "hamburger-nav__toggle-bar"
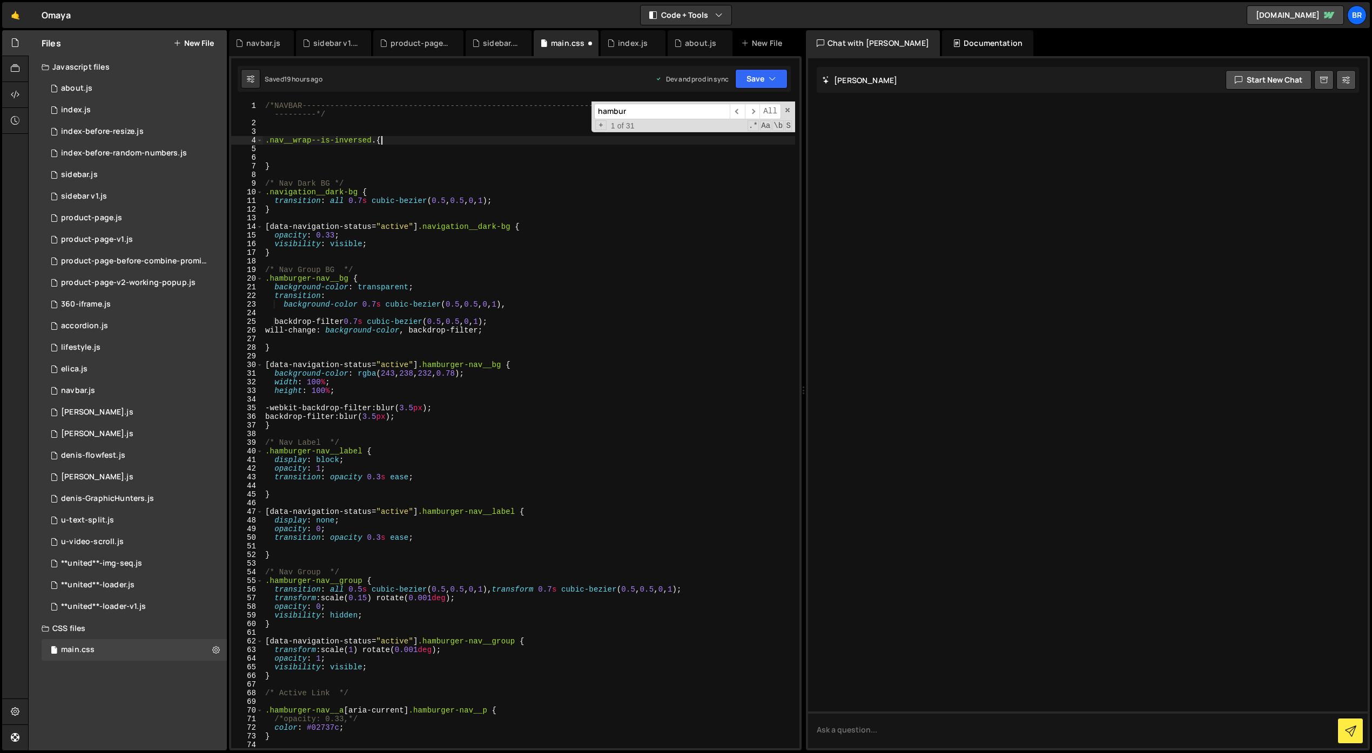
type textarea ".nav__wrap--is-inversed .hamburger-nav__toggle-bar {"
click at [521, 140] on div "/*NAVBAR-----------------------------------------------------------------------…" at bounding box center [529, 438] width 532 height 673
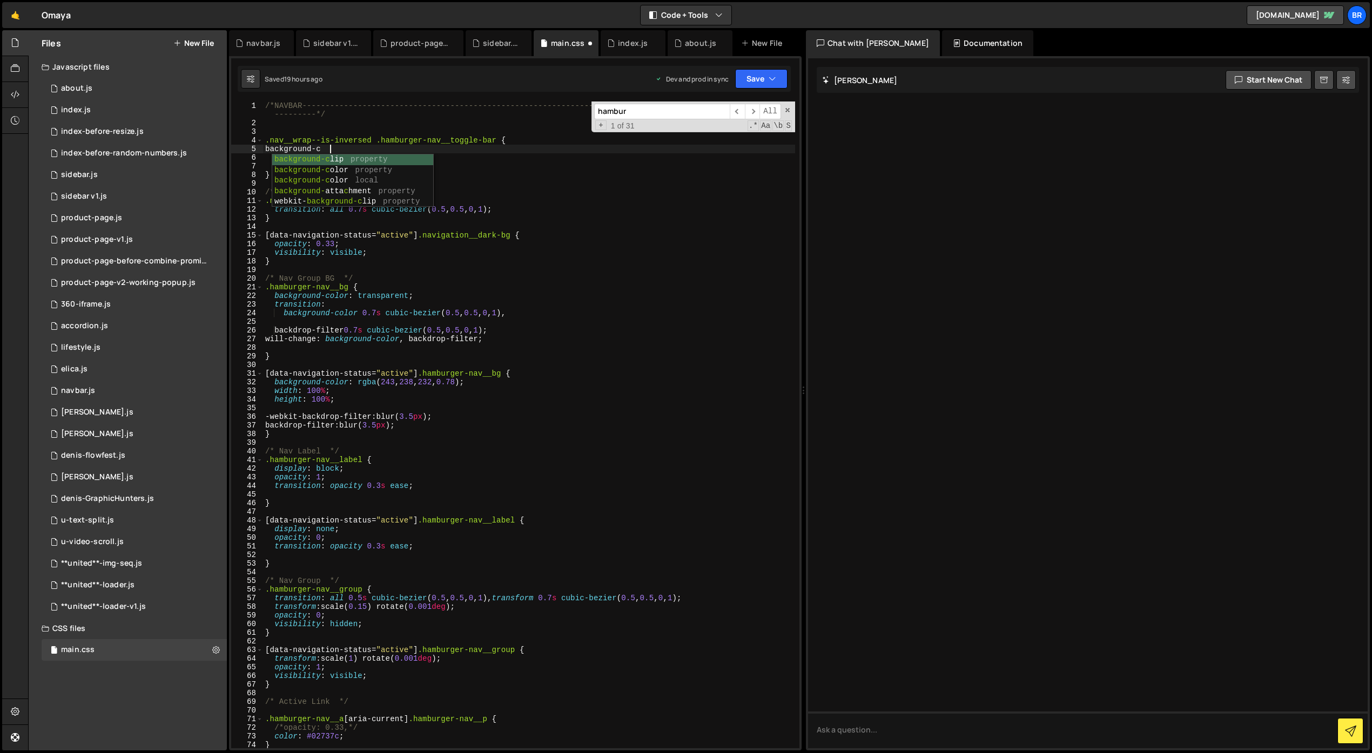
scroll to position [0, 4]
click at [388, 151] on div "/*NAVBAR-----------------------------------------------------------------------…" at bounding box center [529, 438] width 532 height 673
click at [356, 149] on div "/*NAVBAR-----------------------------------------------------------------------…" at bounding box center [529, 438] width 532 height 673
paste textarea "}"
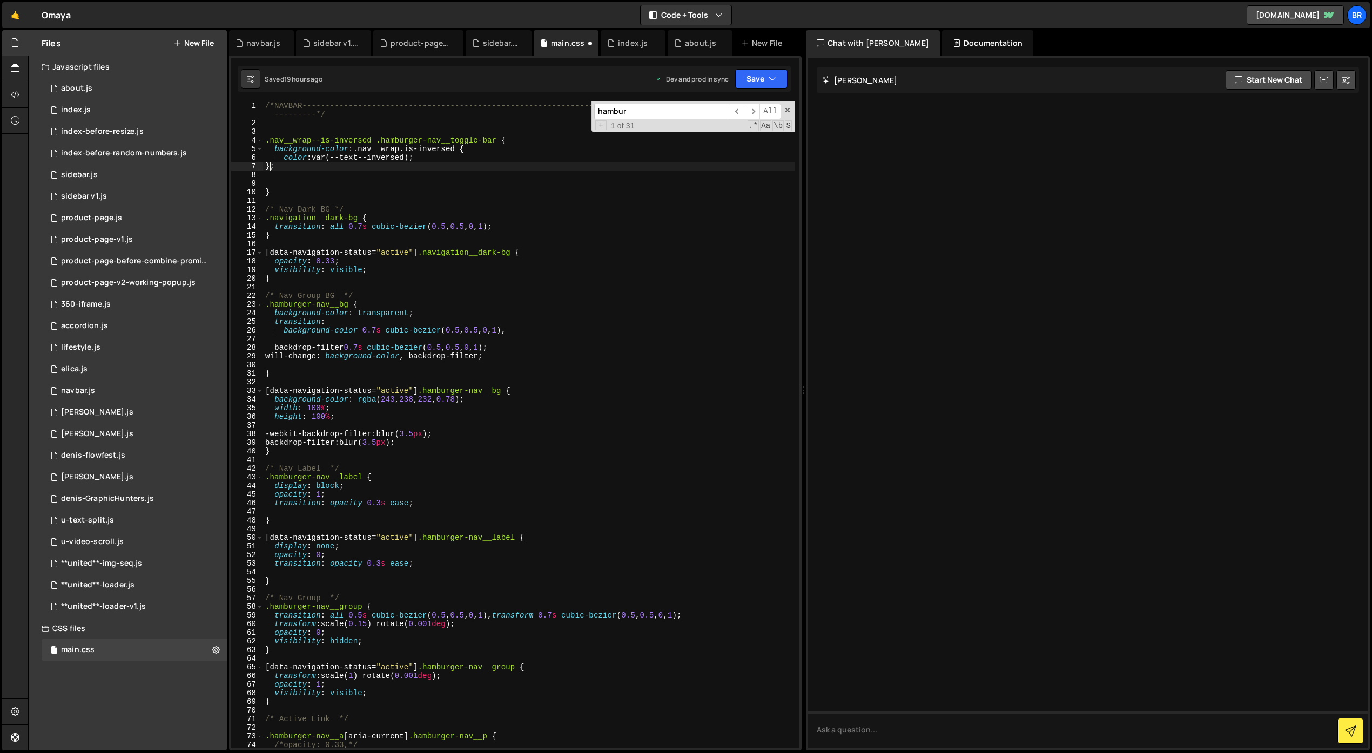
scroll to position [0, 0]
click at [477, 149] on div "/*NAVBAR-----------------------------------------------------------------------…" at bounding box center [529, 438] width 532 height 673
type textarea "background-color: .nav__wrap.is-inversed {"
drag, startPoint x: 486, startPoint y: 152, endPoint x: 272, endPoint y: 149, distance: 213.9
click at [272, 149] on div "/*NAVBAR-----------------------------------------------------------------------…" at bounding box center [529, 438] width 532 height 673
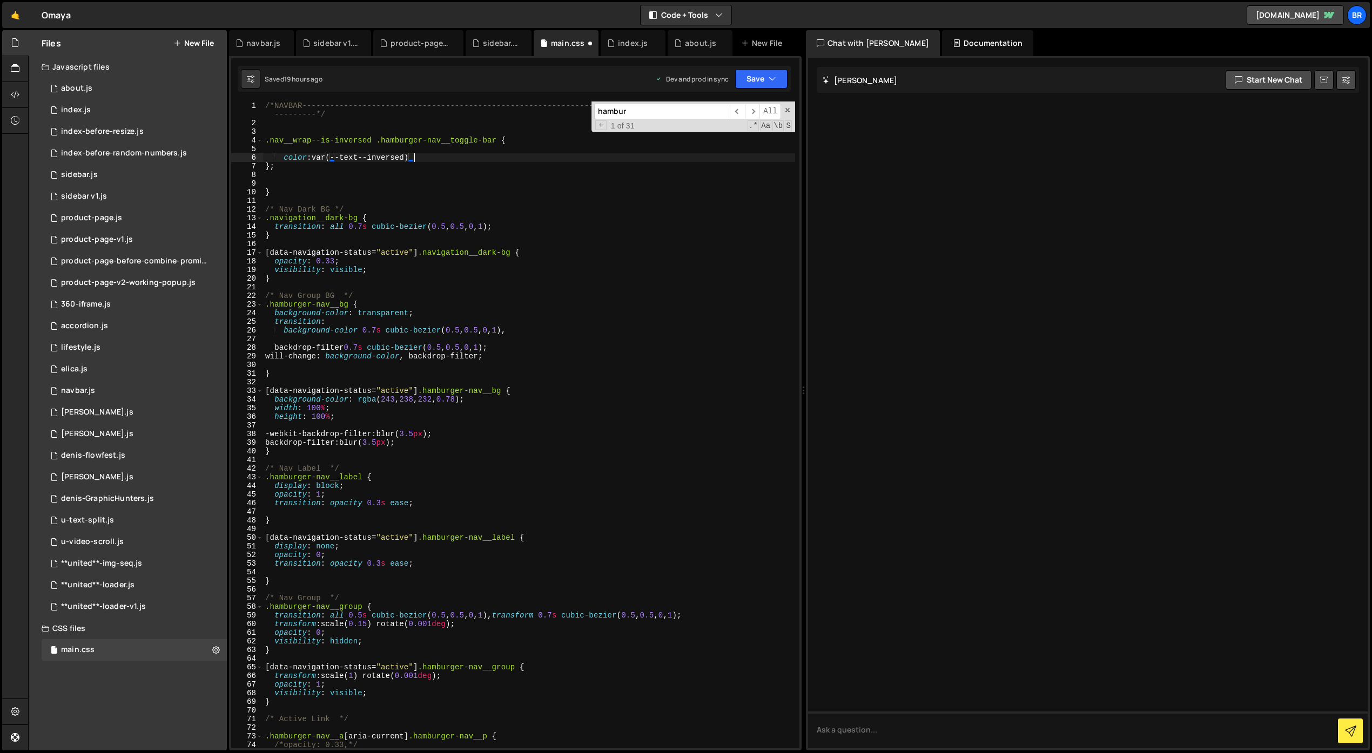
type textarea "}"
click at [301, 169] on div "/*NAVBAR-----------------------------------------------------------------------…" at bounding box center [529, 438] width 532 height 673
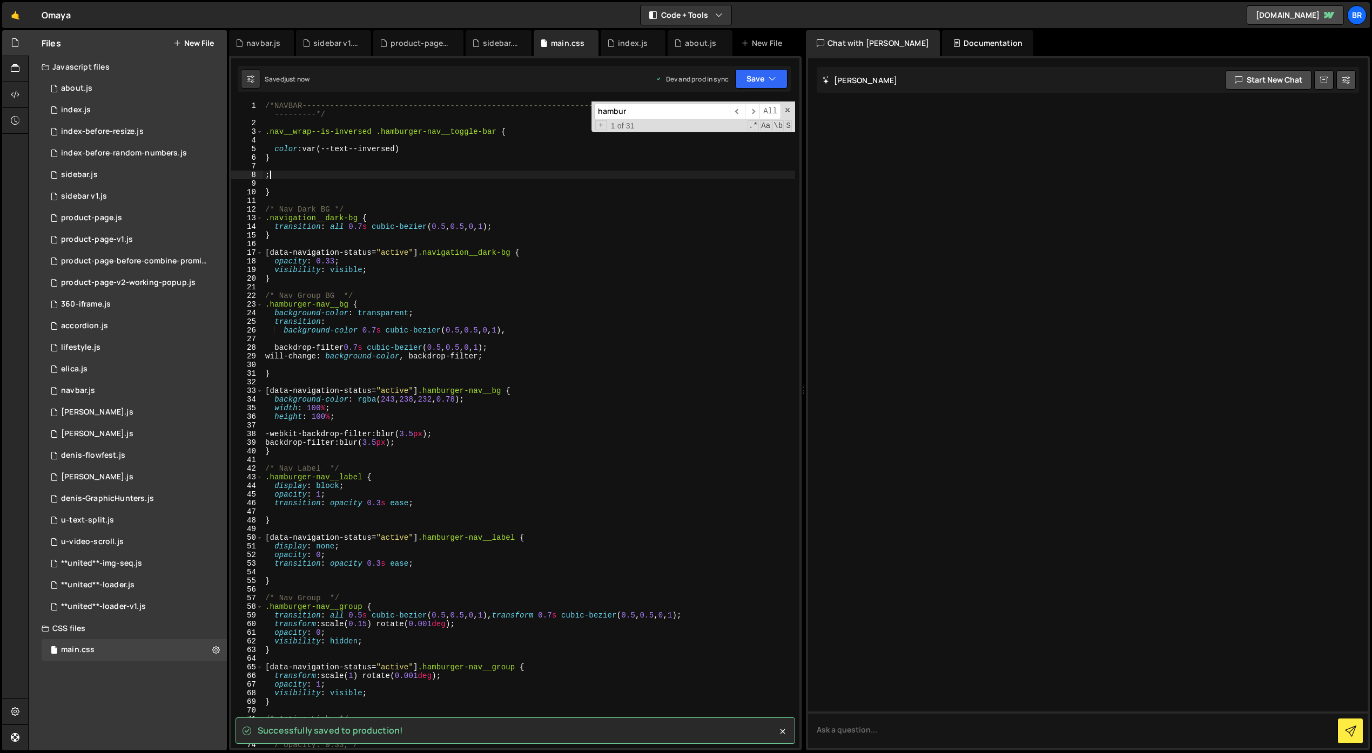
click at [290, 178] on div "/*NAVBAR-----------------------------------------------------------------------…" at bounding box center [529, 438] width 532 height 673
type textarea ";"
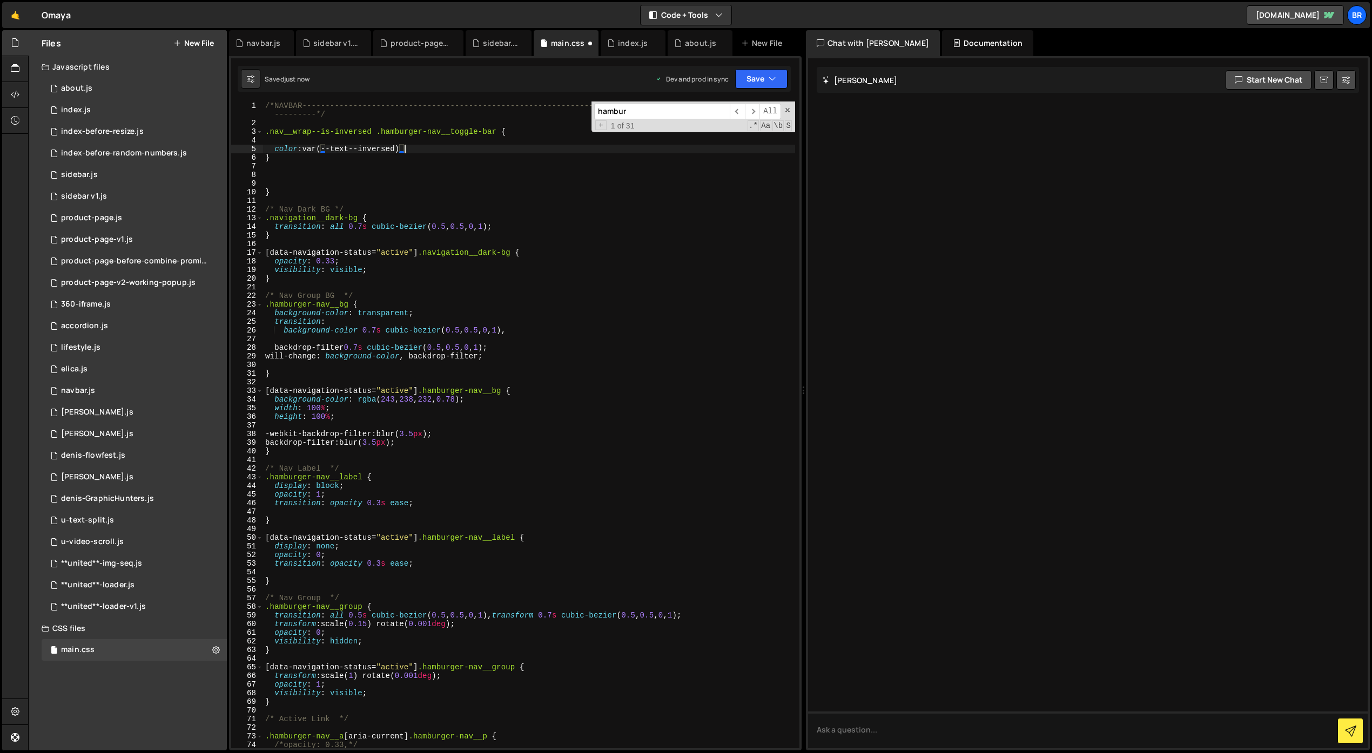
click at [428, 150] on div "/*NAVBAR-----------------------------------------------------------------------…" at bounding box center [529, 438] width 532 height 673
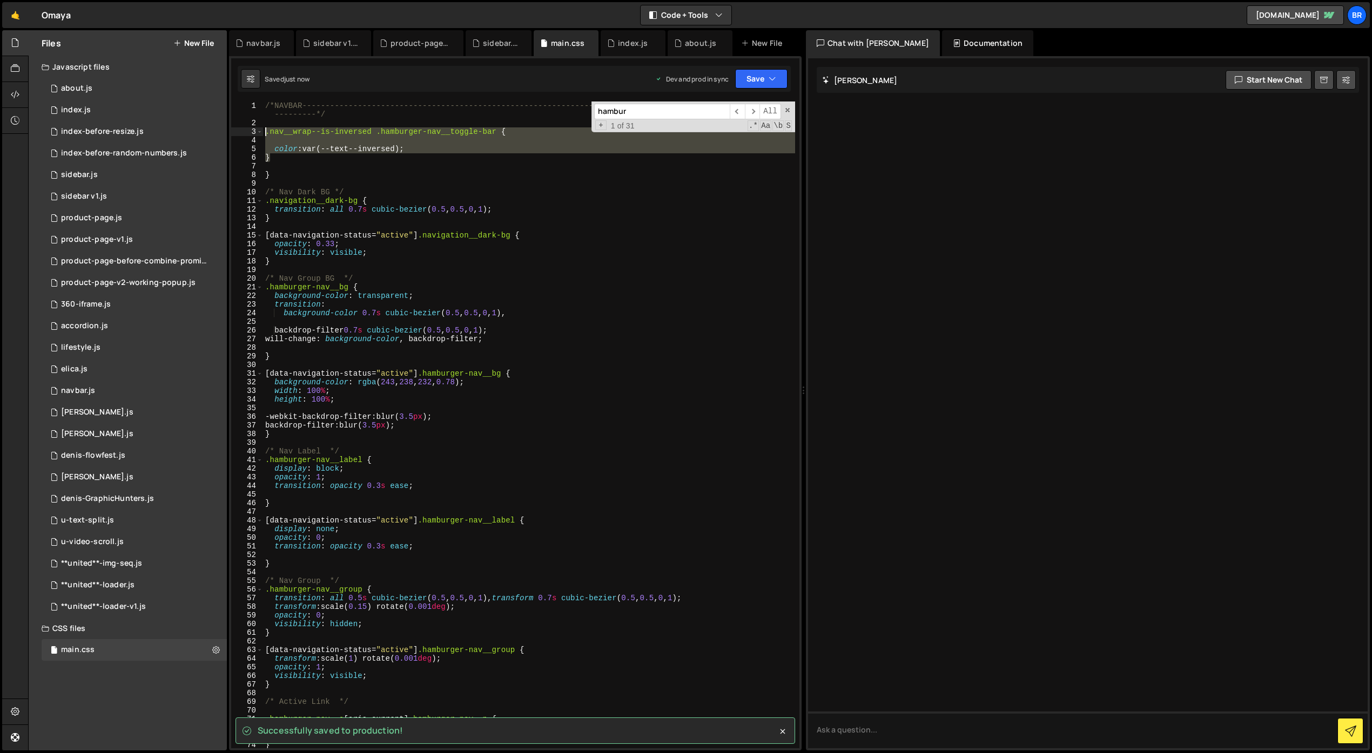
drag, startPoint x: 275, startPoint y: 157, endPoint x: 262, endPoint y: 129, distance: 31.4
click at [262, 129] on div "color: var(--text--inversed); 1 2 3 4 5 6 7 8 9 10 11 12 13 14 15 16 17 18 19 2…" at bounding box center [515, 425] width 568 height 647
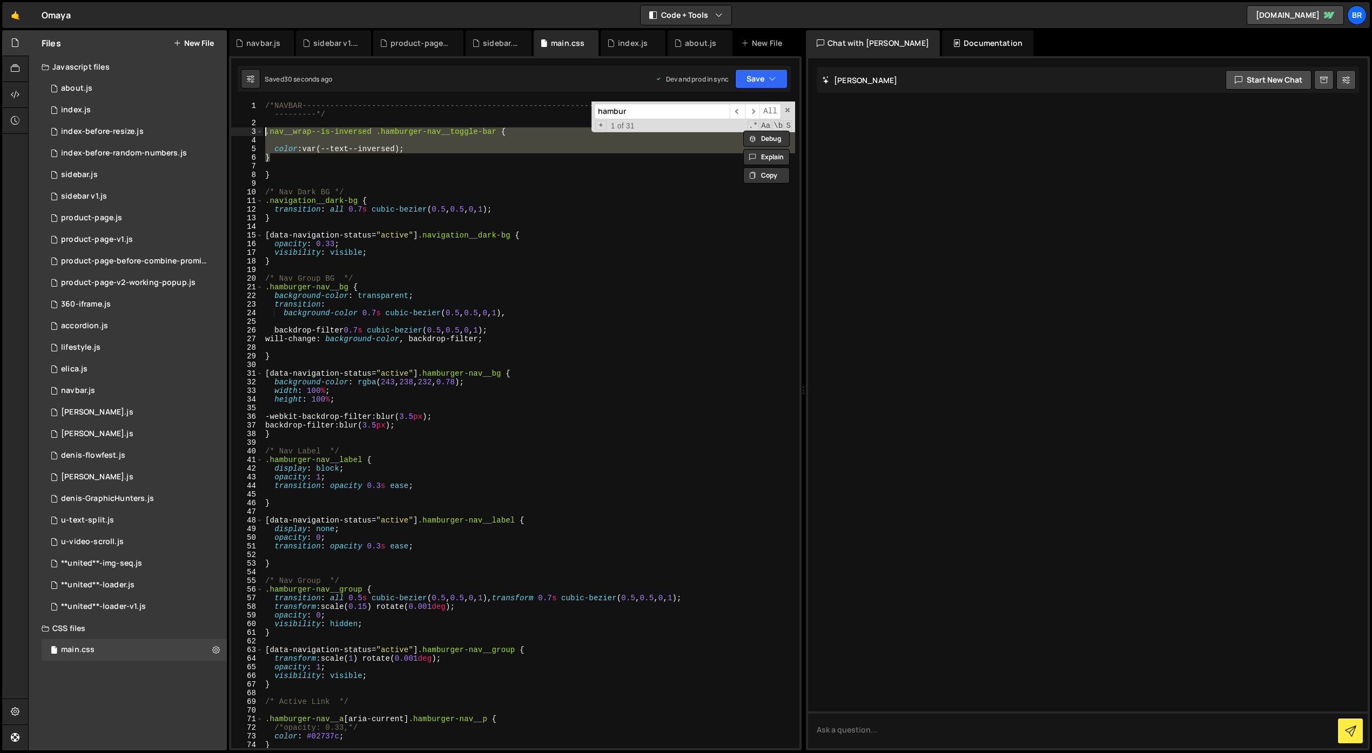
paste textarea "}"
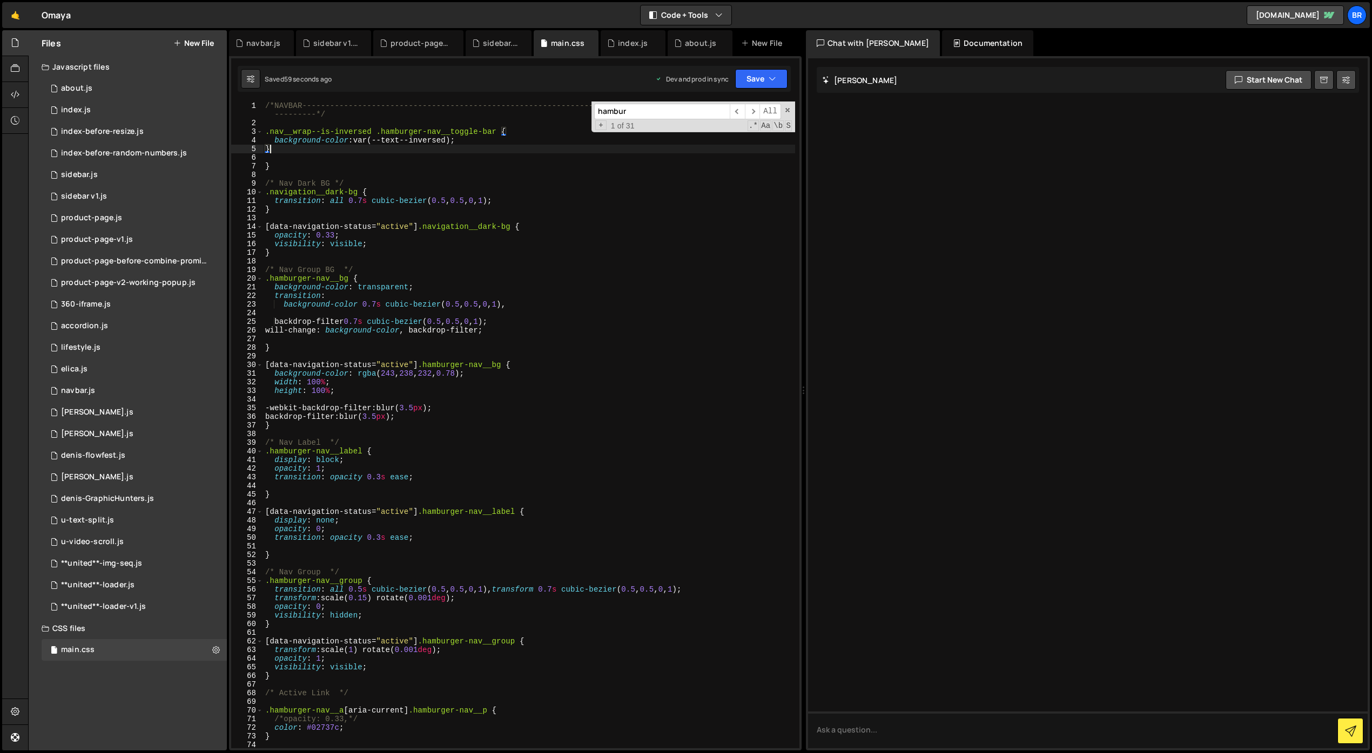
click at [320, 132] on div "/*NAVBAR-----------------------------------------------------------------------…" at bounding box center [529, 438] width 532 height 673
type textarea ".nav__wrap.is-inversed .hamburger-nav__toggle-bar {"
click at [498, 496] on div "/*NAVBAR-----------------------------------------------------------------------…" at bounding box center [529, 438] width 532 height 673
click at [464, 477] on div "/*NAVBAR-----------------------------------------------------------------------…" at bounding box center [529, 438] width 532 height 673
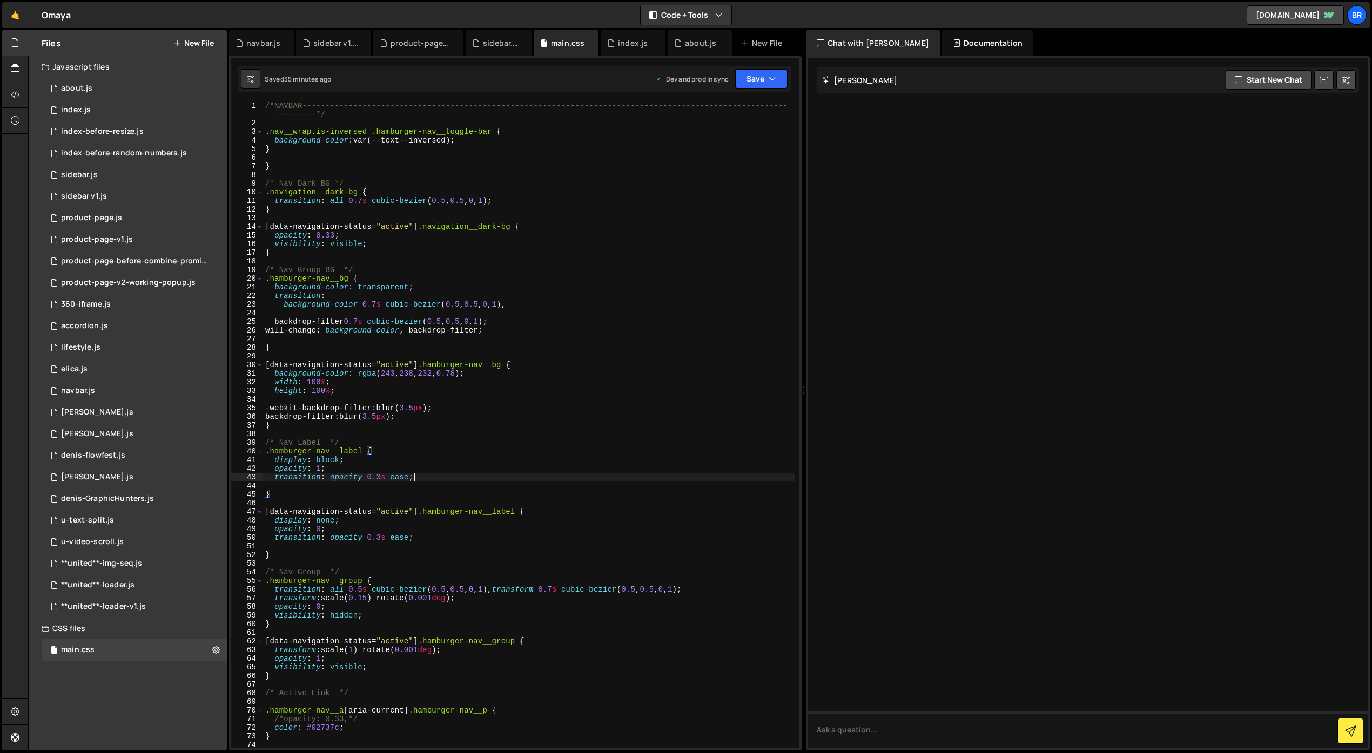
type textarea "transition: opacity 0.3s ease;"
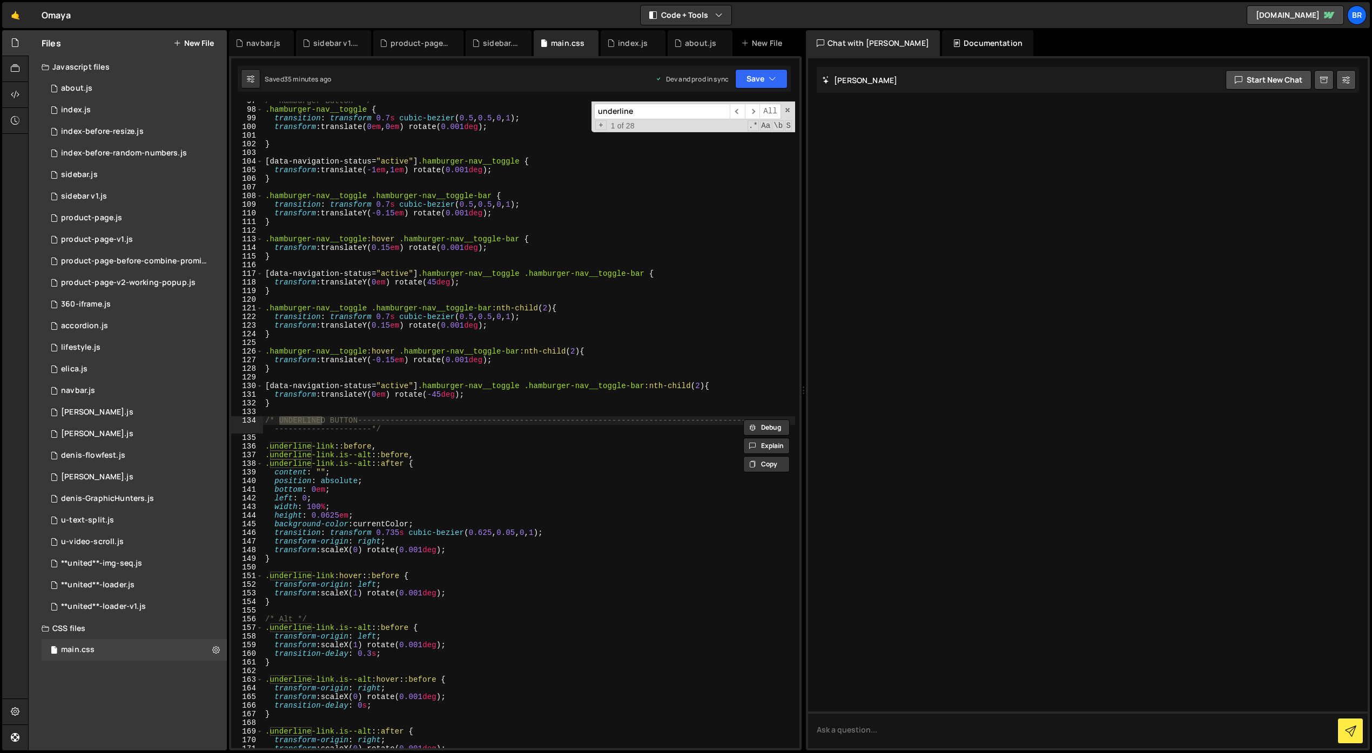
type input "underline"
type textarea ".underline-link.is--alt::before,"
click at [474, 459] on div "/* Hamburger Button */ .hamburger-nav__toggle { transition : transform 0.7 s cu…" at bounding box center [529, 429] width 532 height 664
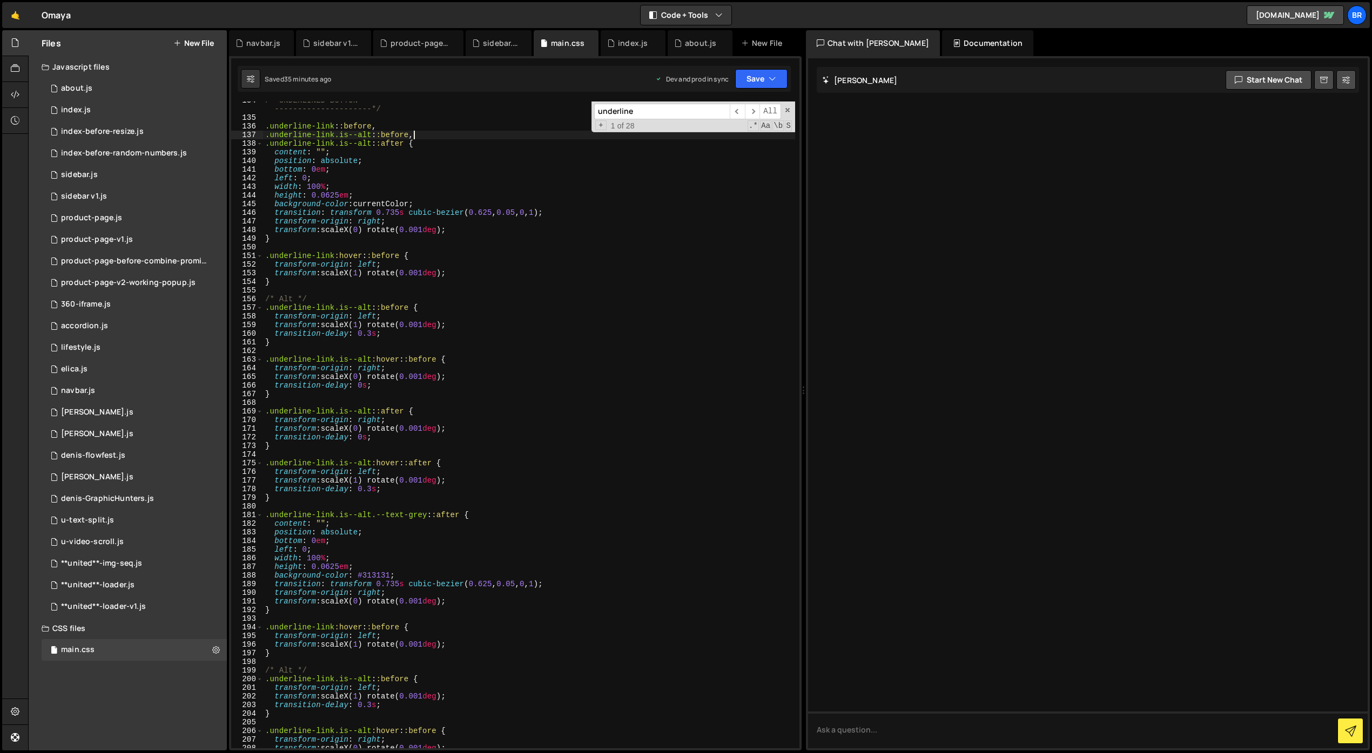
scroll to position [1252, 0]
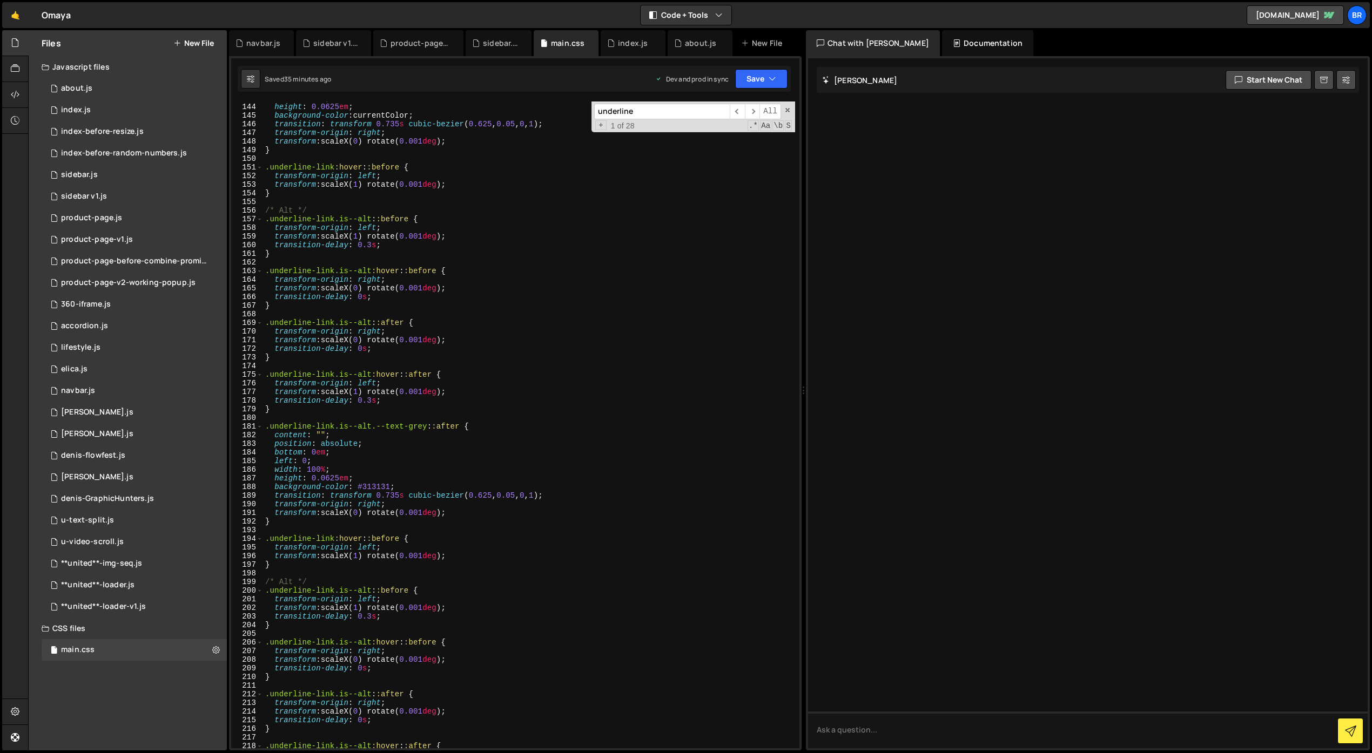
click at [102, 681] on div "Files New File Javascript files 0 about.js 0 0 index.js 0 0 index-before-resize…" at bounding box center [128, 390] width 198 height 720
